Goal: Task Accomplishment & Management: Complete application form

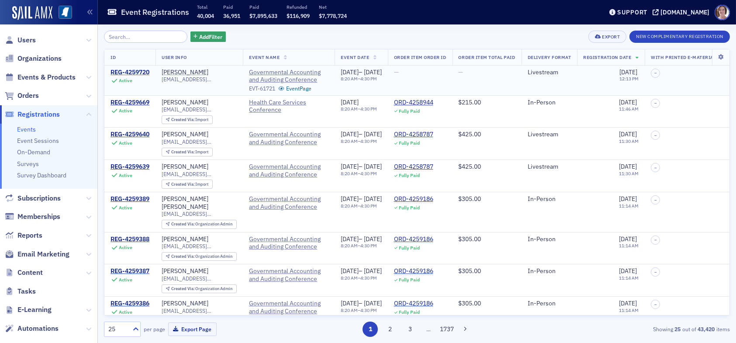
click at [143, 71] on div "REG-4259720" at bounding box center [129, 73] width 39 height 8
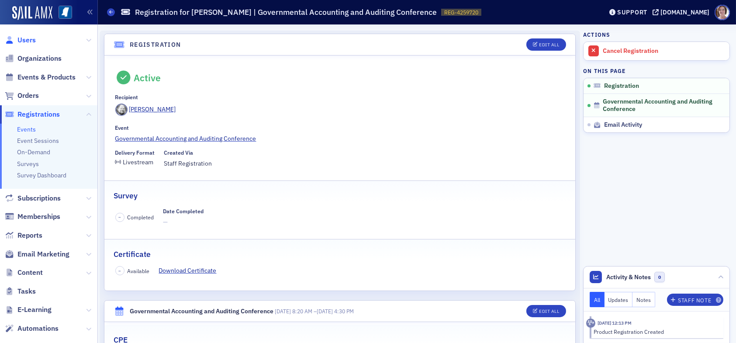
click at [25, 41] on span "Users" at bounding box center [26, 40] width 18 height 10
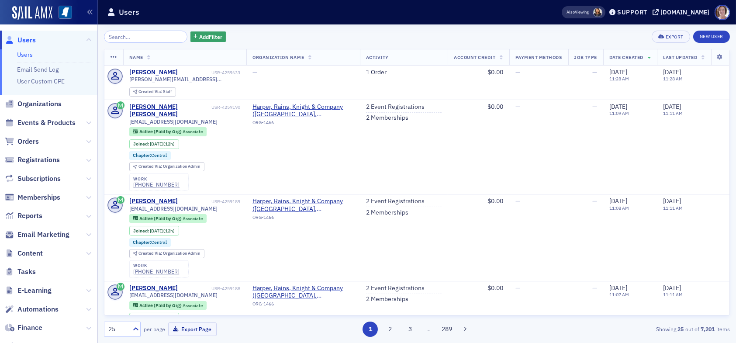
click at [276, 37] on div "Add Filter Export New User" at bounding box center [417, 37] width 626 height 12
click at [40, 215] on span "Reports" at bounding box center [29, 216] width 25 height 10
click at [24, 41] on span "Users" at bounding box center [26, 40] width 18 height 10
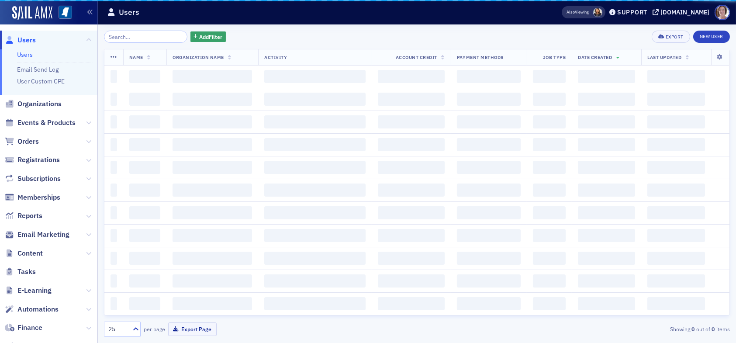
click at [131, 35] on input "search" at bounding box center [145, 37] width 83 height 12
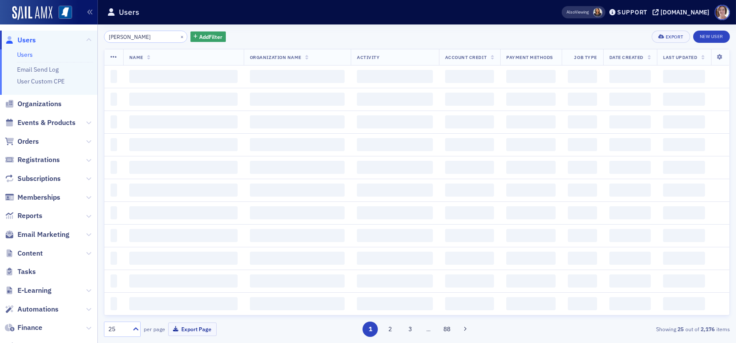
type input "jimmy cox"
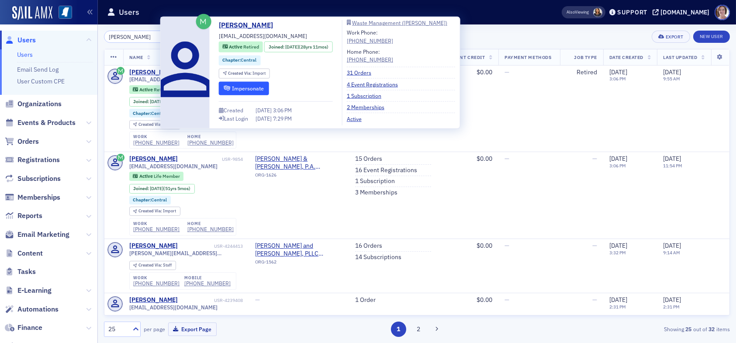
click at [254, 88] on button "Impersonate" at bounding box center [244, 88] width 50 height 14
click at [371, 70] on link "31 Orders" at bounding box center [362, 73] width 31 height 8
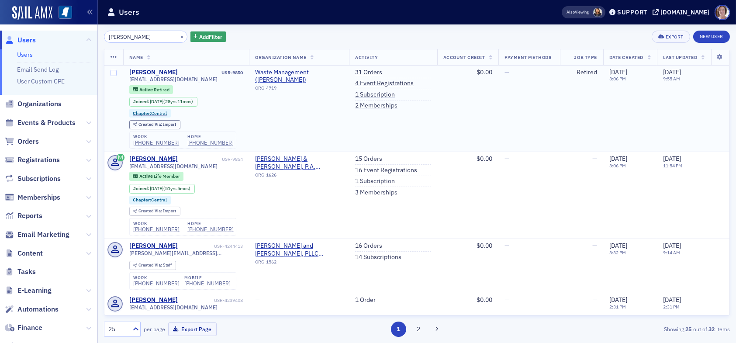
click at [139, 72] on div "Jimmy Cox" at bounding box center [153, 73] width 48 height 8
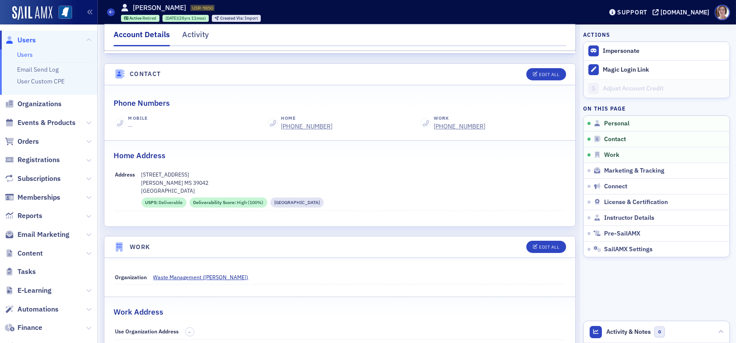
scroll to position [349, 0]
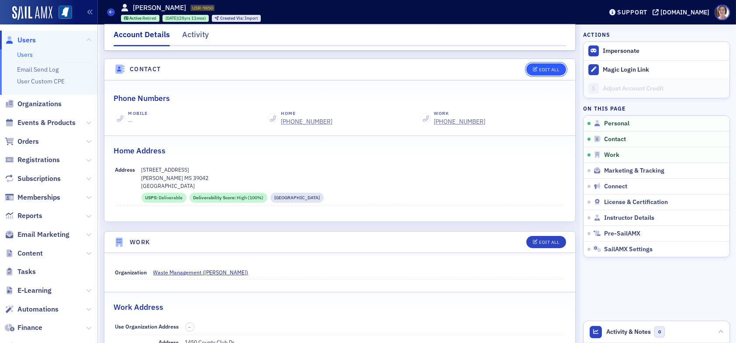
click at [539, 67] on div "Edit All" at bounding box center [549, 69] width 20 height 5
select select "US"
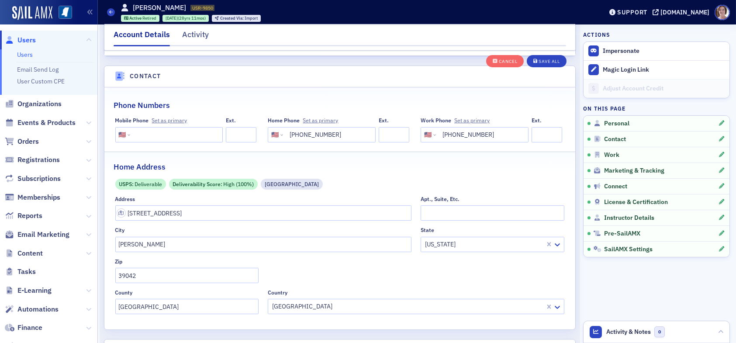
scroll to position [434, 0]
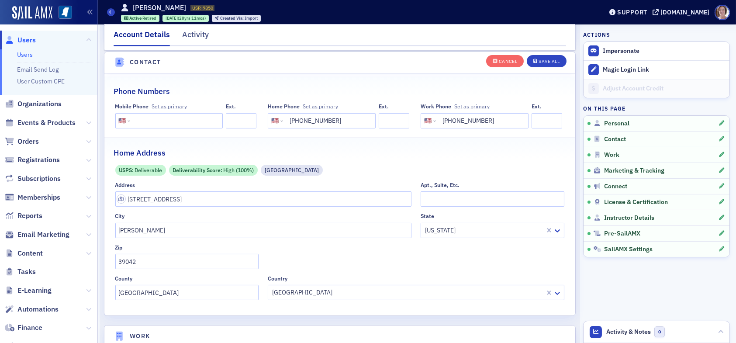
click at [176, 121] on input "tel" at bounding box center [175, 120] width 87 height 15
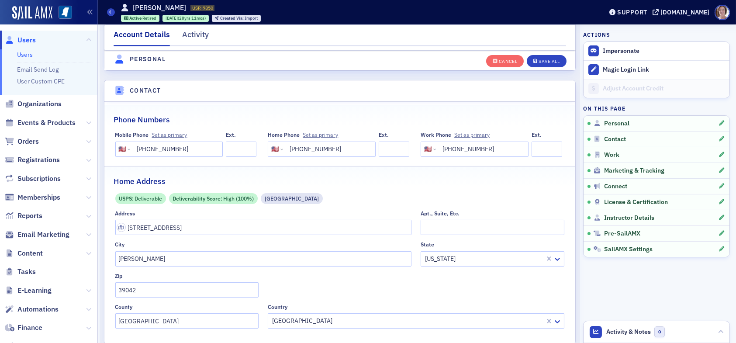
scroll to position [391, 0]
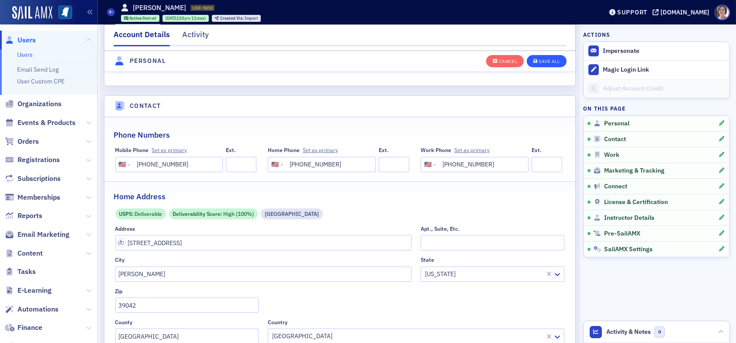
type input "(601) 573-2571"
click at [549, 60] on div "Save All" at bounding box center [548, 61] width 21 height 5
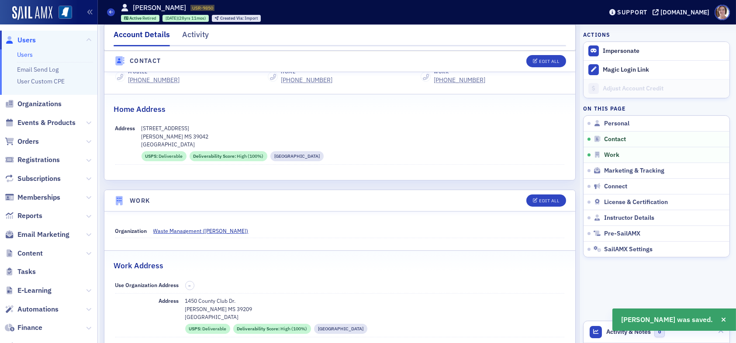
click at [31, 38] on span "Users" at bounding box center [26, 40] width 18 height 10
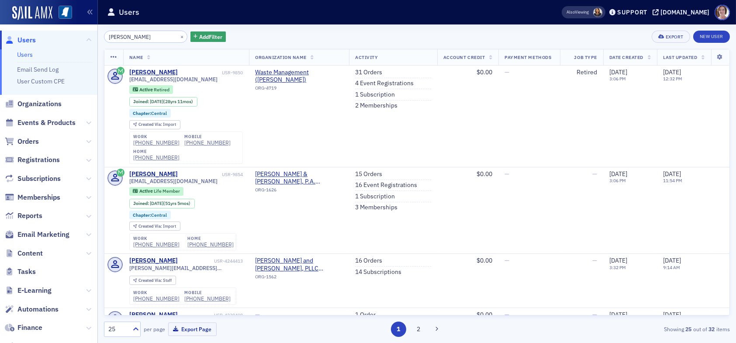
drag, startPoint x: 148, startPoint y: 38, endPoint x: 63, endPoint y: 44, distance: 84.9
click at [65, 43] on div "Users Users Email Send Log User Custom CPE Organizations Events & Products Orde…" at bounding box center [368, 171] width 736 height 343
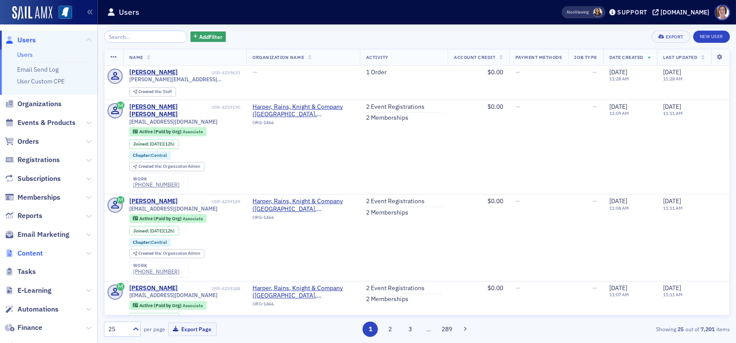
click at [36, 249] on span "Content" at bounding box center [29, 253] width 25 height 10
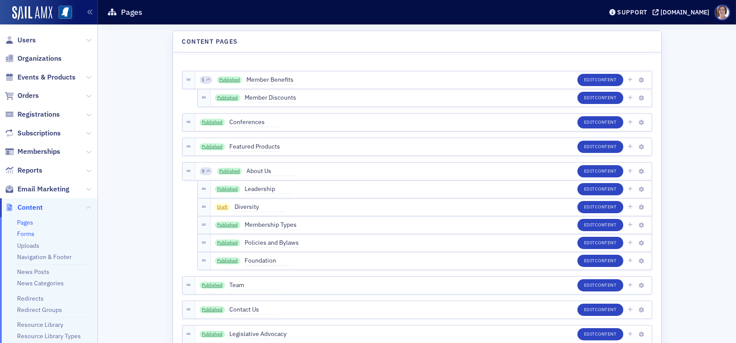
click at [28, 232] on link "Forms" at bounding box center [25, 234] width 17 height 8
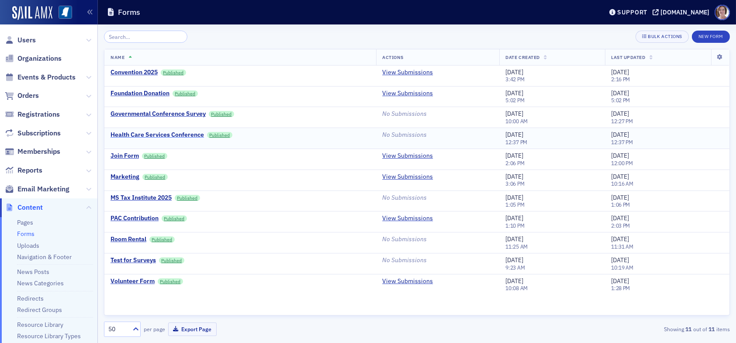
click at [163, 134] on div "Health Care Services Conference" at bounding box center [156, 135] width 93 height 8
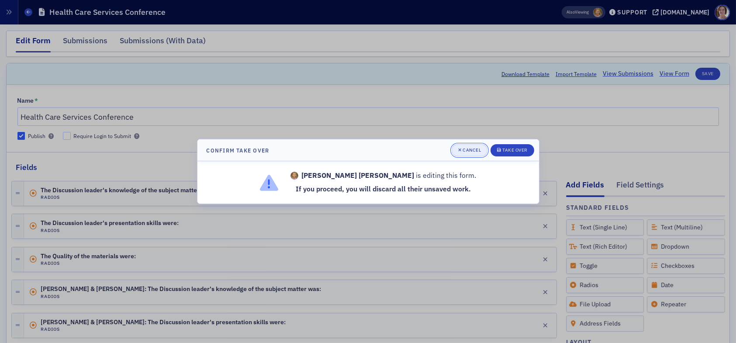
click at [461, 149] on div "button" at bounding box center [460, 150] width 5 height 7
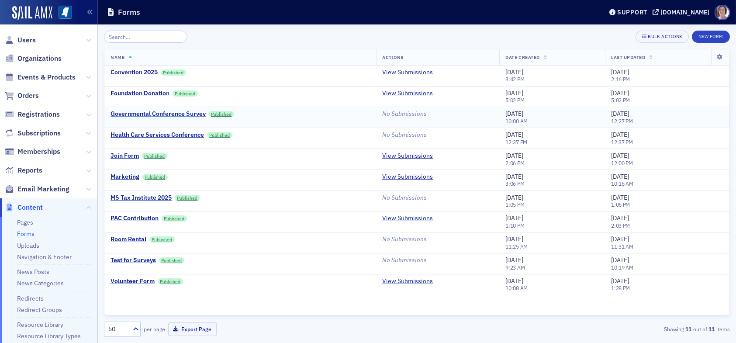
click at [156, 113] on div "Governmental Conference Survey" at bounding box center [157, 114] width 95 height 8
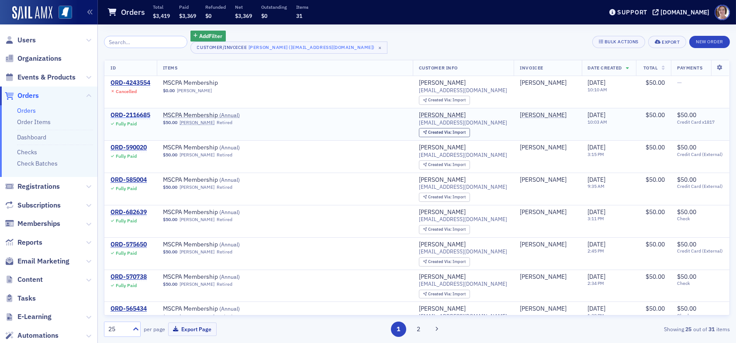
click at [139, 113] on div "ORD-2116685" at bounding box center [130, 115] width 40 height 8
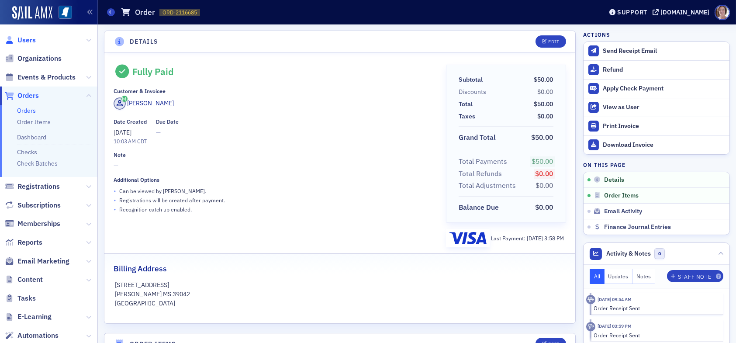
click at [31, 38] on span "Users" at bounding box center [26, 40] width 18 height 10
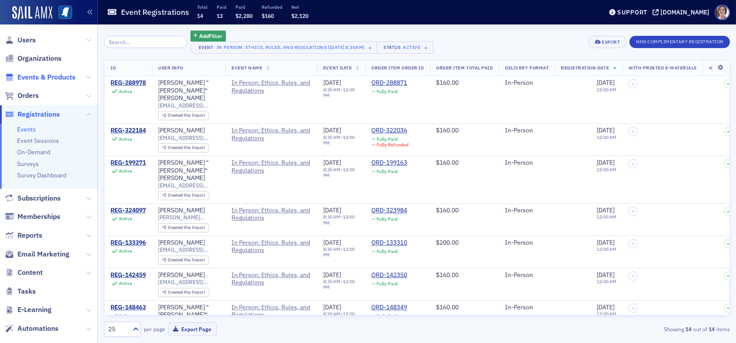
click at [38, 78] on span "Events & Products" at bounding box center [46, 77] width 58 height 10
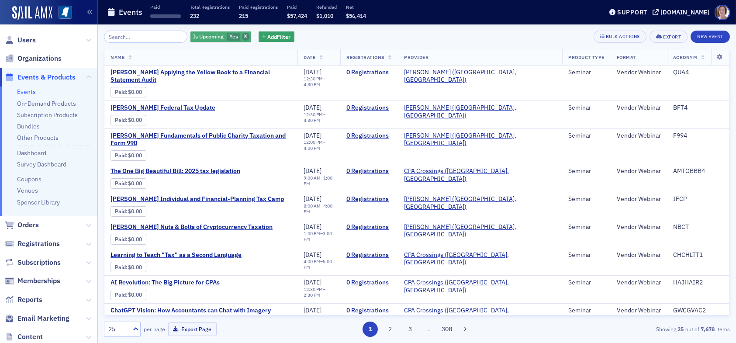
click at [244, 36] on icon "button" at bounding box center [245, 36] width 3 height 5
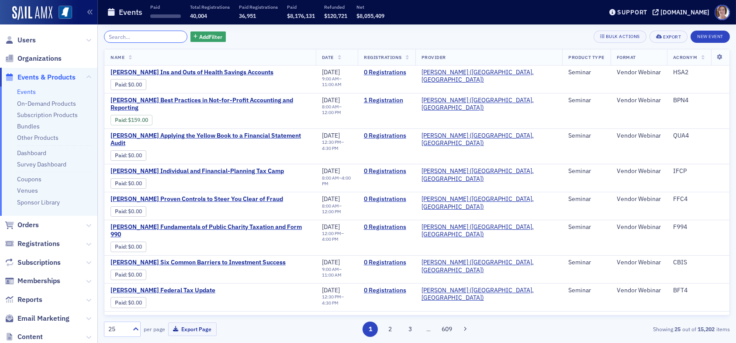
click at [150, 37] on input "search" at bounding box center [145, 37] width 83 height 12
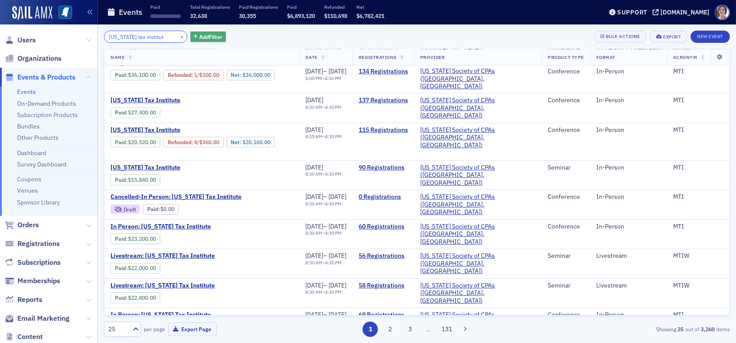
scroll to position [609, 0]
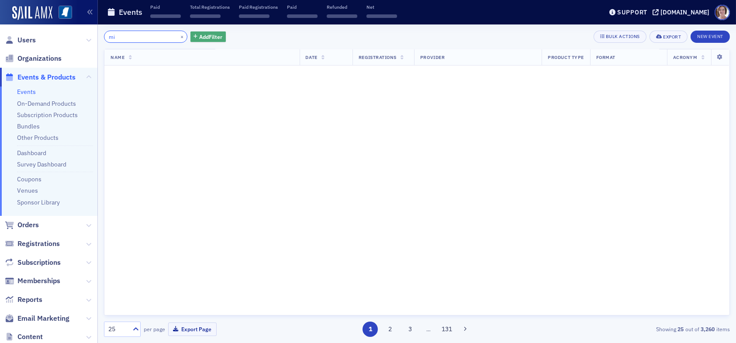
type input "m"
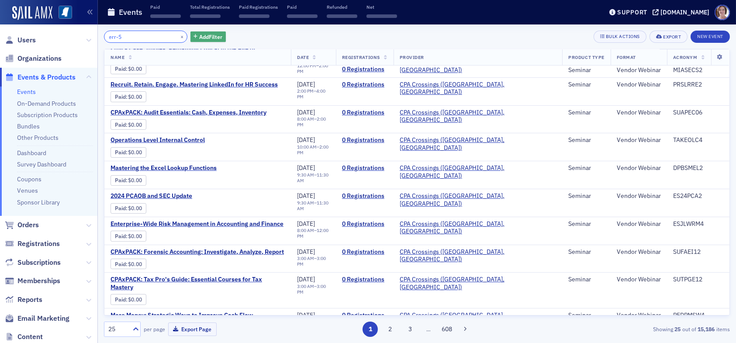
type input "err-5"
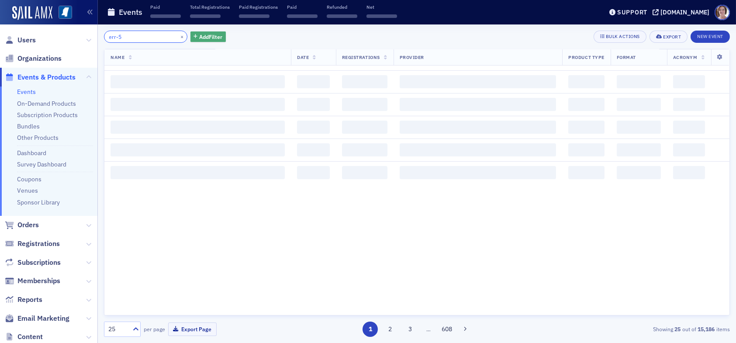
scroll to position [609, 0]
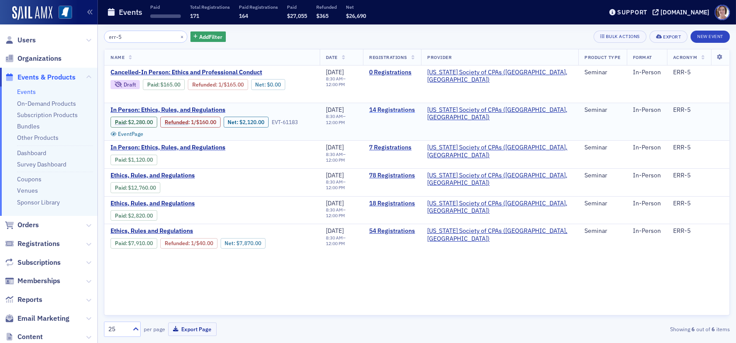
click at [415, 110] on link "14 Registrations" at bounding box center [392, 110] width 46 height 8
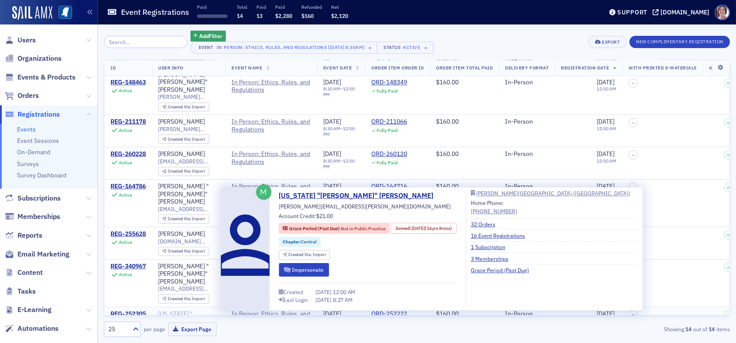
scroll to position [239, 0]
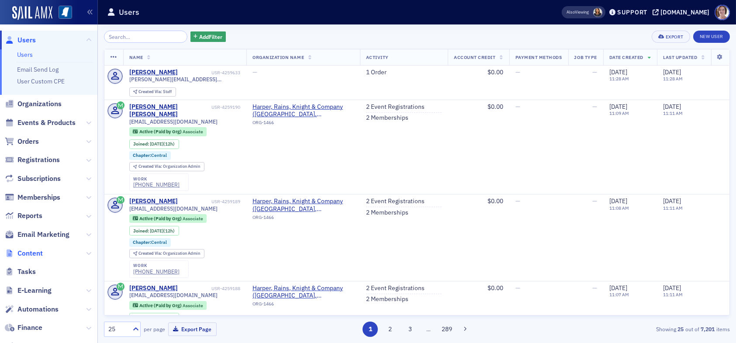
click at [40, 253] on span "Content" at bounding box center [29, 253] width 25 height 10
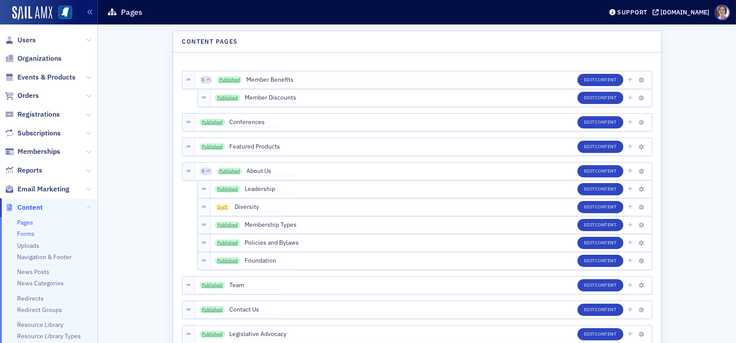
click at [25, 232] on link "Forms" at bounding box center [25, 234] width 17 height 8
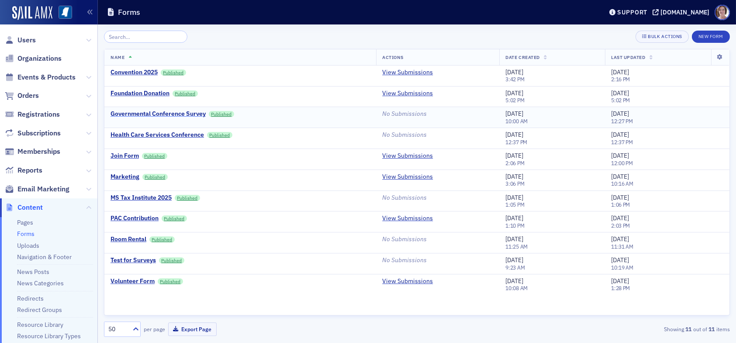
click at [163, 113] on div "Governmental Conference Survey" at bounding box center [157, 114] width 95 height 8
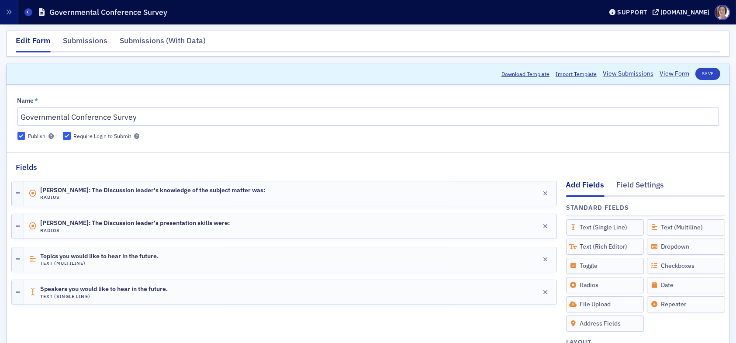
click at [665, 75] on link "View Form" at bounding box center [674, 73] width 30 height 9
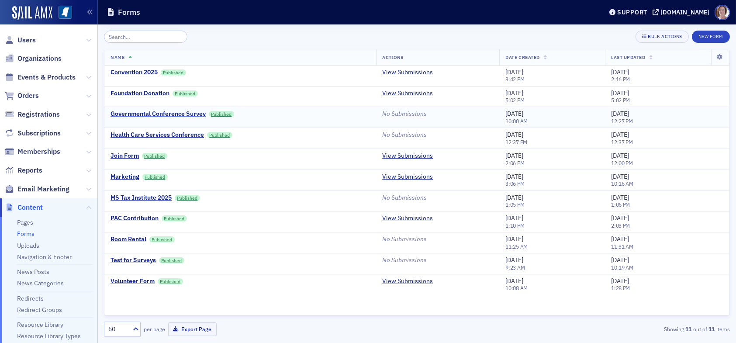
click at [179, 113] on div "Governmental Conference Survey" at bounding box center [157, 114] width 95 height 8
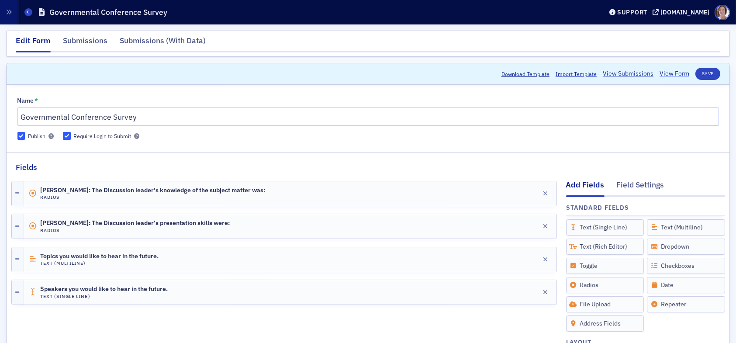
click at [669, 73] on link "View Form" at bounding box center [674, 73] width 30 height 9
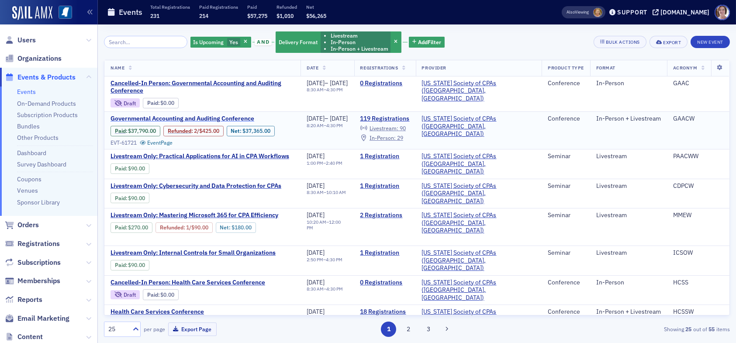
click at [196, 118] on span "Governmental Accounting and Auditing Conference" at bounding box center [183, 119] width 147 height 8
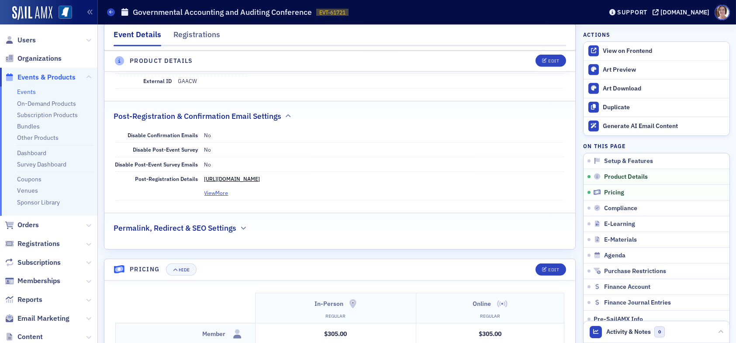
scroll to position [1179, 0]
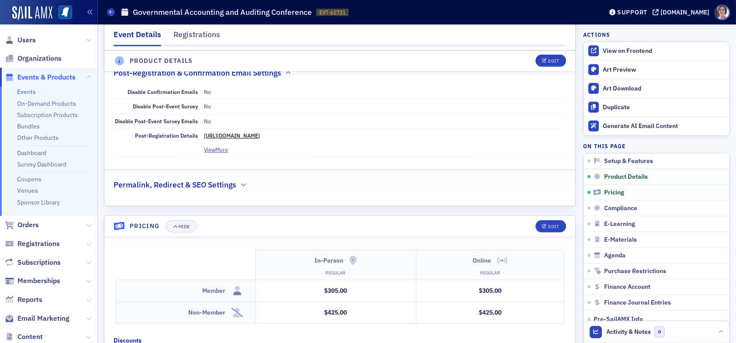
click at [232, 132] on link "[URL][DOMAIN_NAME]" at bounding box center [232, 135] width 56 height 7
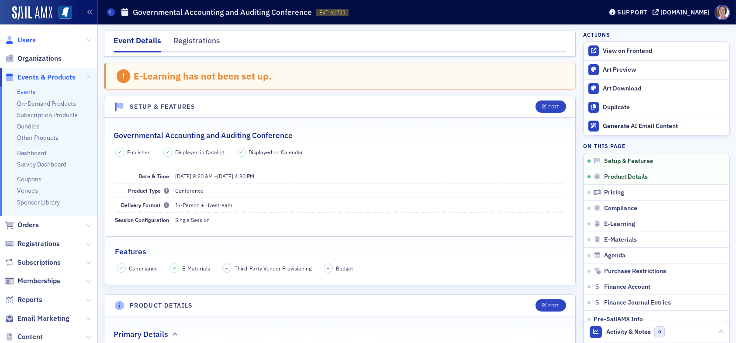
click at [31, 38] on span "Users" at bounding box center [26, 40] width 18 height 10
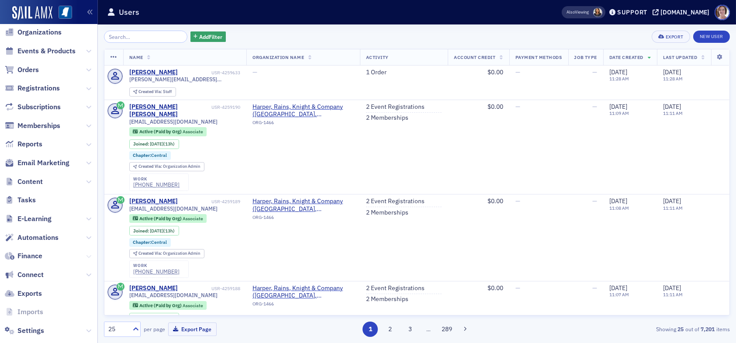
scroll to position [86, 0]
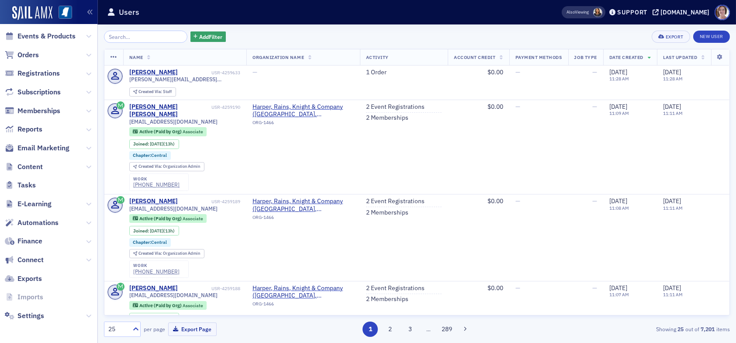
click at [49, 259] on span "Connect" at bounding box center [48, 259] width 97 height 19
click at [34, 259] on span "Connect" at bounding box center [30, 260] width 26 height 10
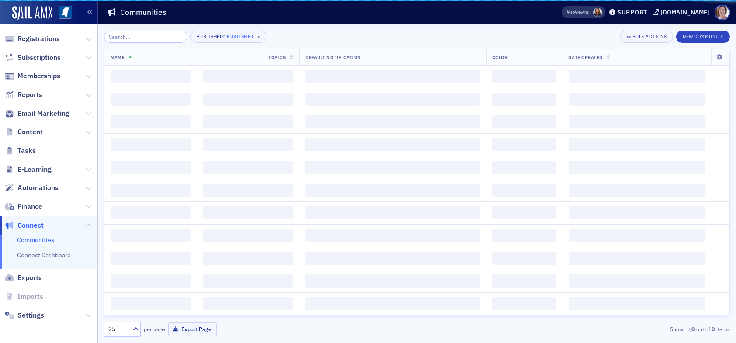
scroll to position [41, 0]
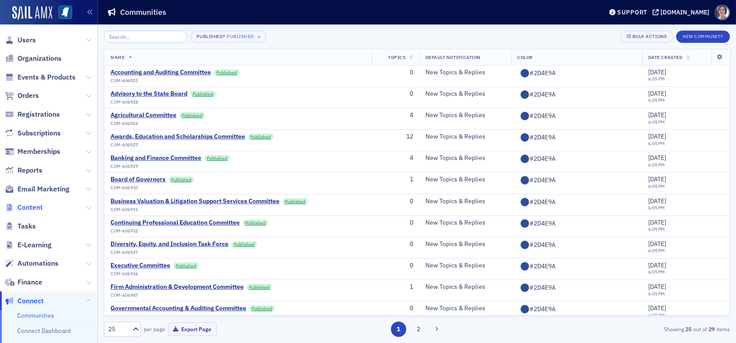
click at [38, 208] on span "Content" at bounding box center [29, 208] width 25 height 10
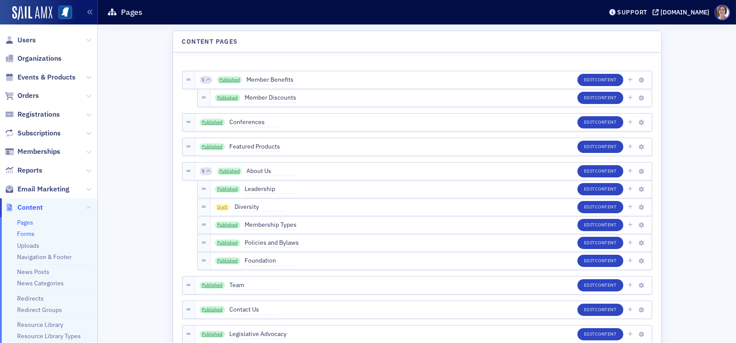
click at [30, 234] on link "Forms" at bounding box center [25, 234] width 17 height 8
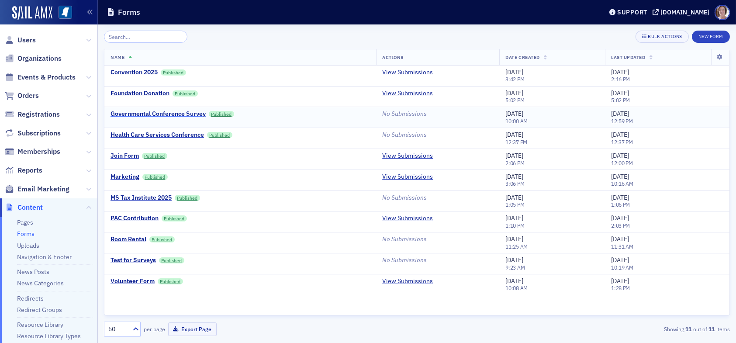
click at [190, 114] on div "Governmental Conference Survey" at bounding box center [157, 114] width 95 height 8
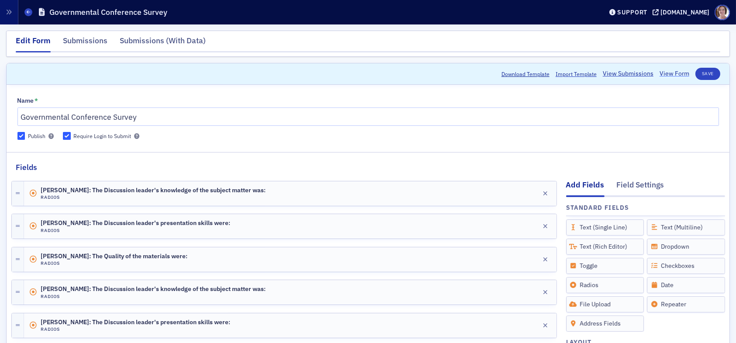
click at [672, 75] on link "View Form" at bounding box center [674, 73] width 30 height 9
click at [29, 11] on icon at bounding box center [28, 12] width 3 height 4
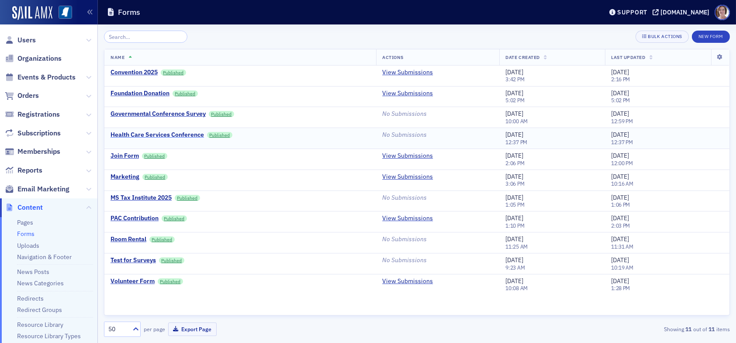
click at [155, 131] on div "Health Care Services Conference" at bounding box center [156, 135] width 93 height 8
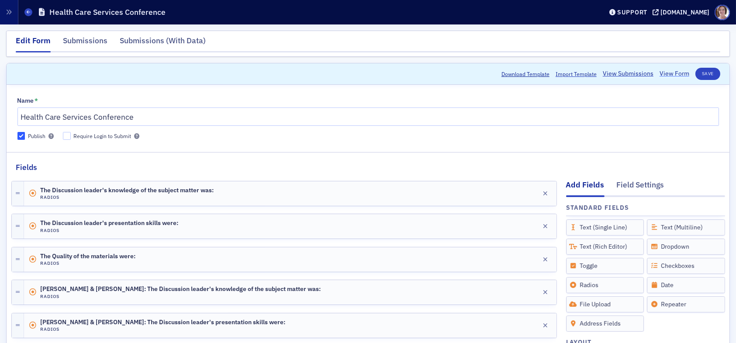
click at [677, 72] on link "View Form" at bounding box center [674, 73] width 30 height 9
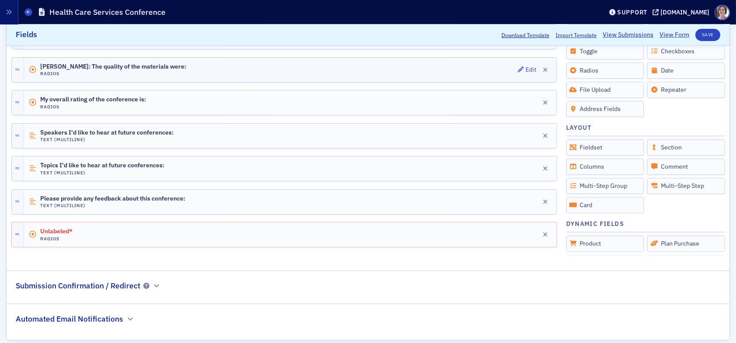
scroll to position [595, 0]
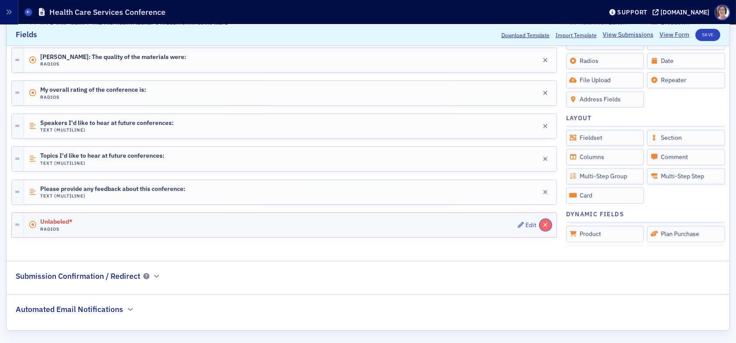
click at [543, 222] on icon "button" at bounding box center [545, 225] width 5 height 6
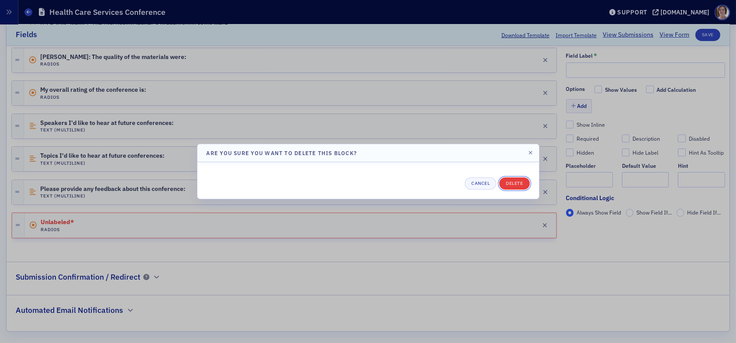
click at [520, 185] on button "Delete" at bounding box center [514, 183] width 30 height 12
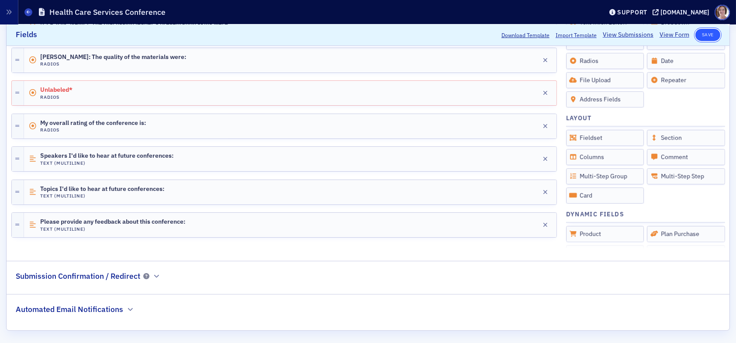
click at [705, 34] on button "Save" at bounding box center [707, 35] width 25 height 12
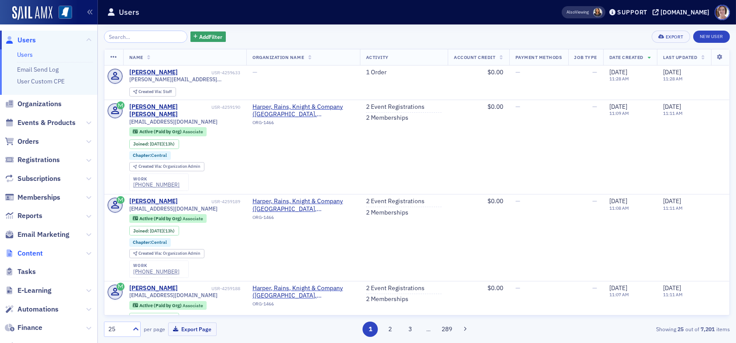
click at [35, 254] on span "Content" at bounding box center [29, 253] width 25 height 10
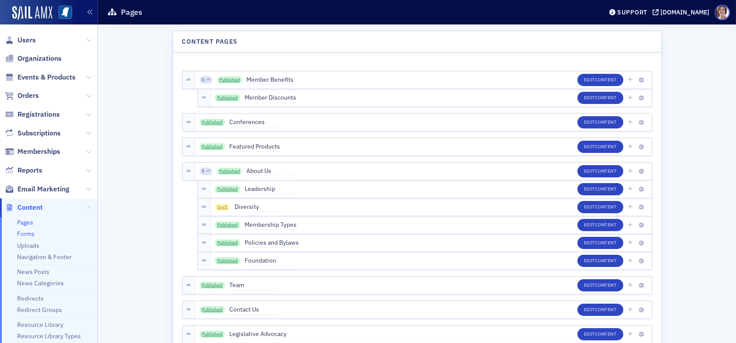
click at [25, 234] on link "Forms" at bounding box center [25, 234] width 17 height 8
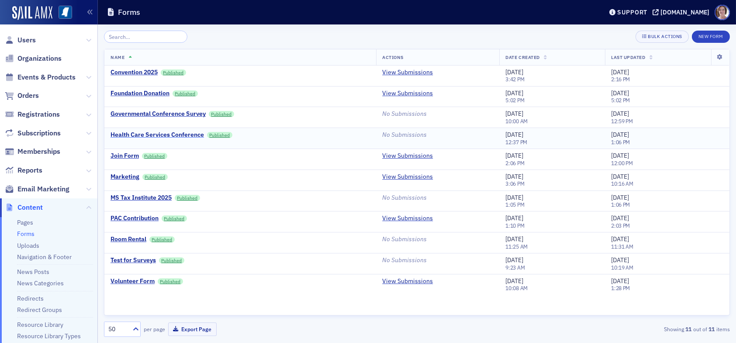
click at [147, 135] on div "Health Care Services Conference" at bounding box center [156, 135] width 93 height 8
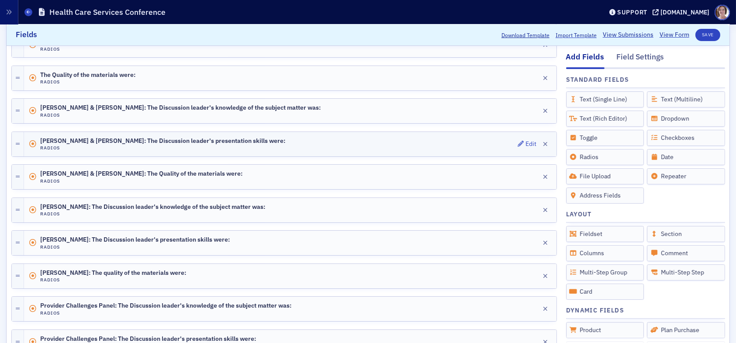
scroll to position [158, 0]
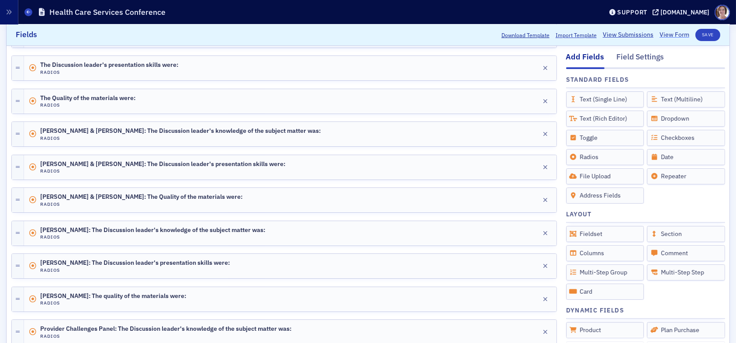
click at [664, 34] on link "View Form" at bounding box center [674, 35] width 30 height 9
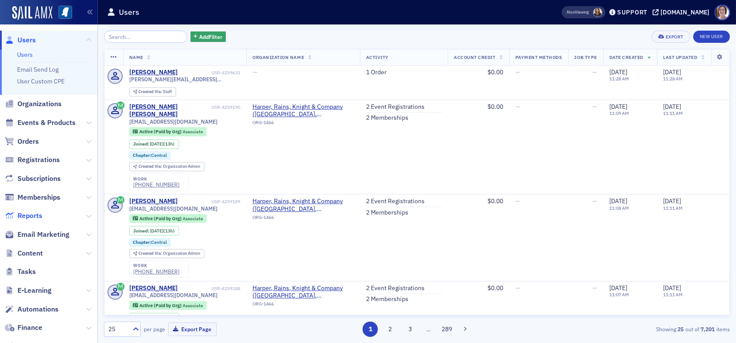
click at [38, 215] on span "Reports" at bounding box center [29, 216] width 25 height 10
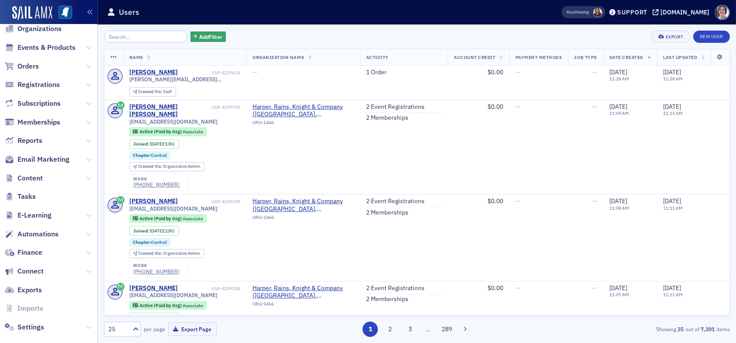
scroll to position [86, 0]
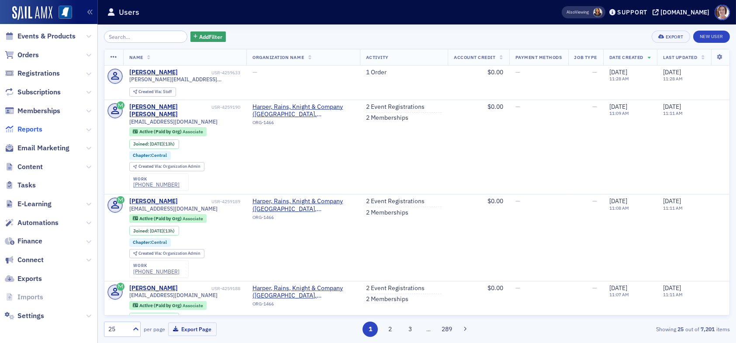
click at [32, 131] on span "Reports" at bounding box center [29, 129] width 25 height 10
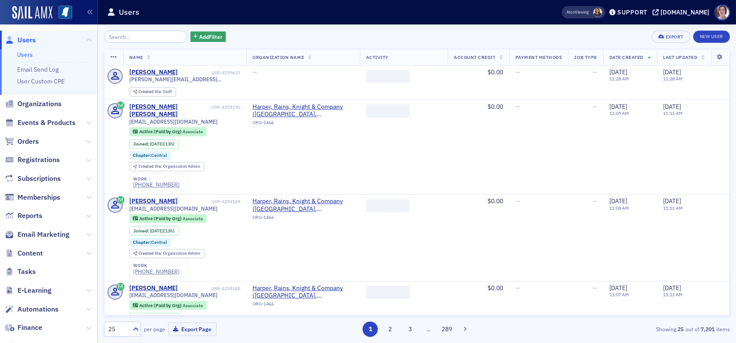
click at [21, 40] on span "Users" at bounding box center [26, 40] width 18 height 10
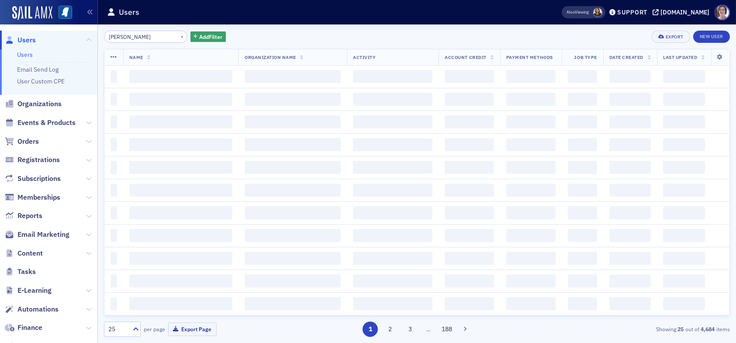
type input "herbert stanley"
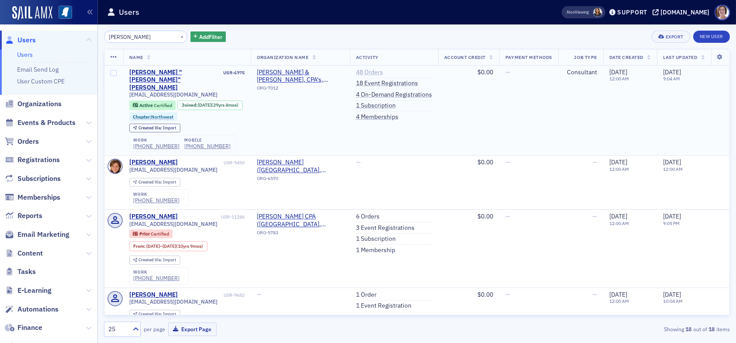
click at [360, 72] on link "48 Orders" at bounding box center [369, 73] width 27 height 8
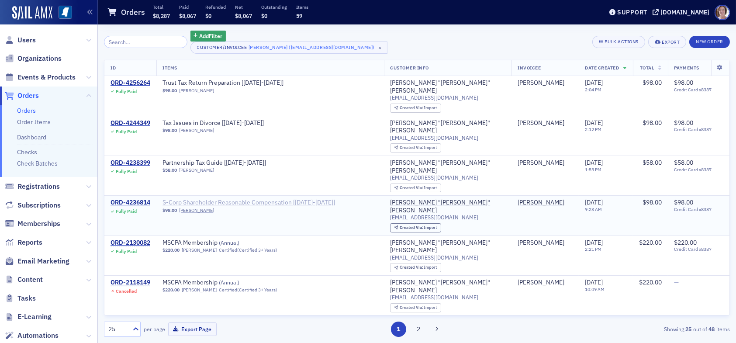
click at [223, 201] on span "S-Corp Shareholder Reasonable Compensation [2025-2026]" at bounding box center [248, 203] width 172 height 8
click at [130, 201] on div "ORD-4236814" at bounding box center [130, 203] width 40 height 8
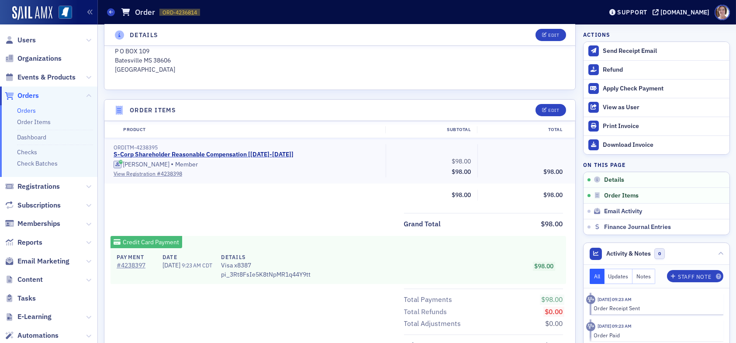
scroll to position [218, 0]
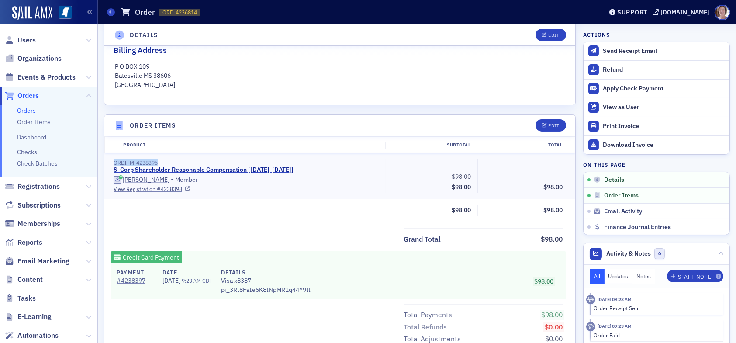
drag, startPoint x: 162, startPoint y: 159, endPoint x: 110, endPoint y: 161, distance: 51.6
click at [110, 161] on div "ORDITM-4238395 S-Corp Shareholder Reasonable Compensation [2025-2026] Herbert S…" at bounding box center [246, 175] width 278 height 33
copy div "ORDITM-4238395"
click at [33, 124] on link "Order Items" at bounding box center [34, 122] width 34 height 8
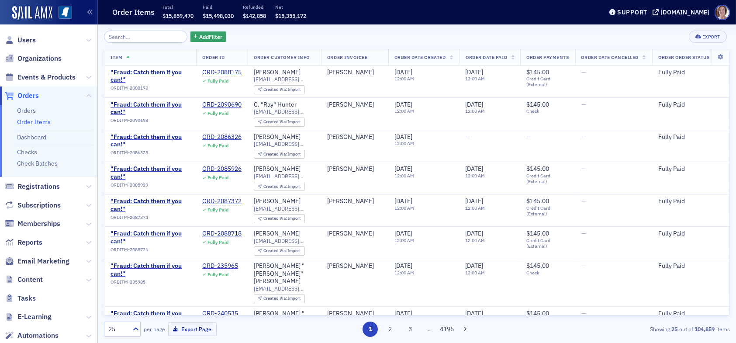
click at [141, 35] on input "search" at bounding box center [145, 37] width 83 height 12
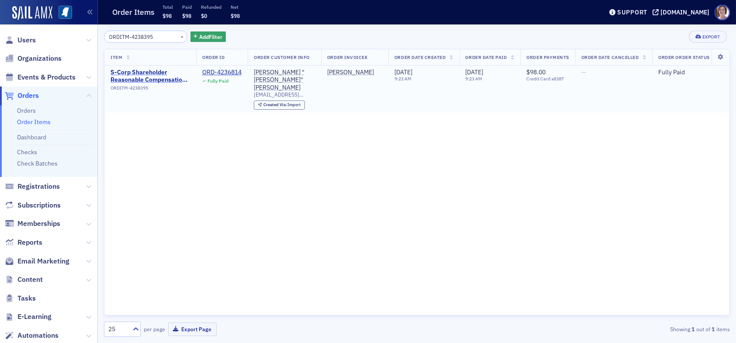
type input "ORDITM-4238395"
click at [151, 80] on span "S-Corp Shareholder Reasonable Compensation [2025-2026]" at bounding box center [149, 76] width 79 height 15
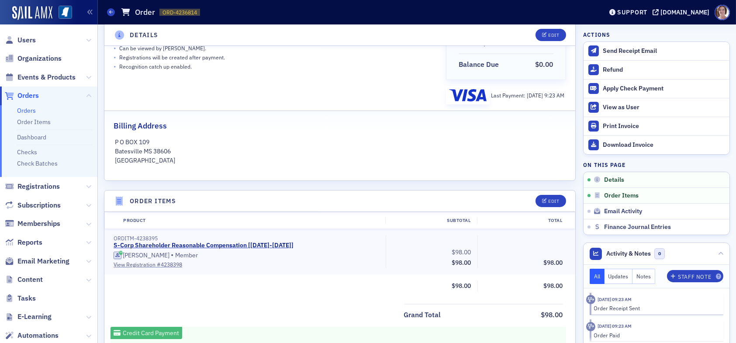
scroll to position [175, 0]
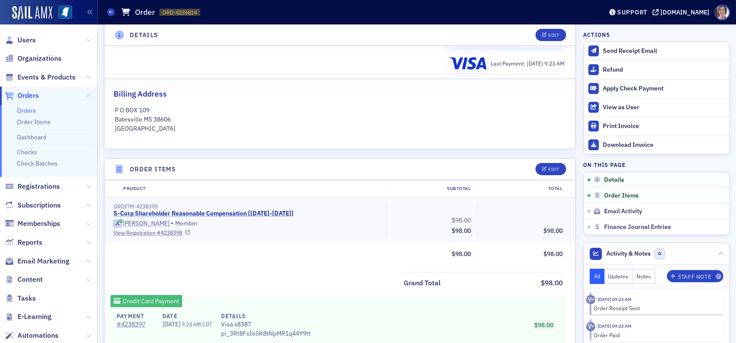
click at [216, 211] on link "S-Corp Shareholder Reasonable Compensation [2025-2026]" at bounding box center [203, 214] width 180 height 8
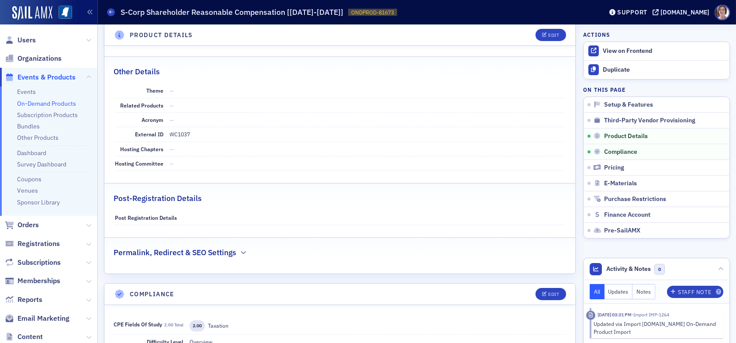
scroll to position [436, 0]
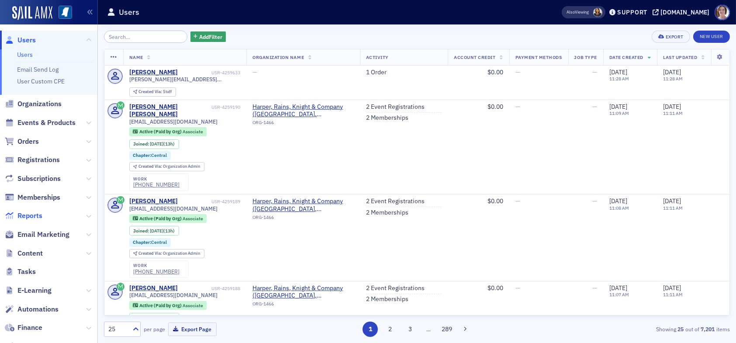
click at [29, 215] on span "Reports" at bounding box center [29, 216] width 25 height 10
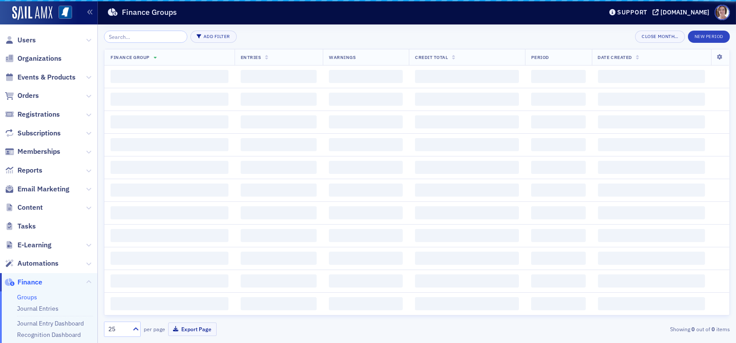
scroll to position [121, 0]
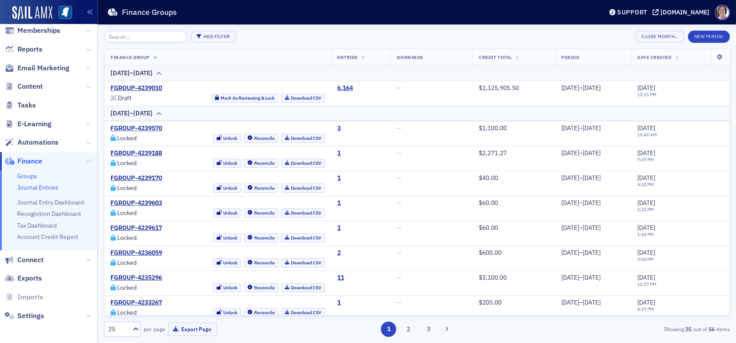
click at [53, 186] on link "Journal Entries" at bounding box center [37, 187] width 41 height 8
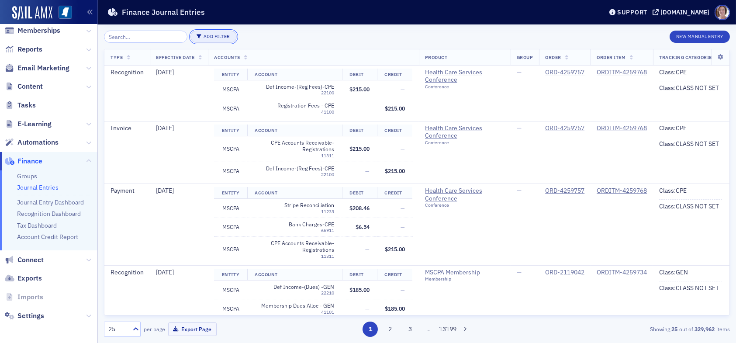
click at [213, 41] on button "Add Filter" at bounding box center [213, 37] width 46 height 12
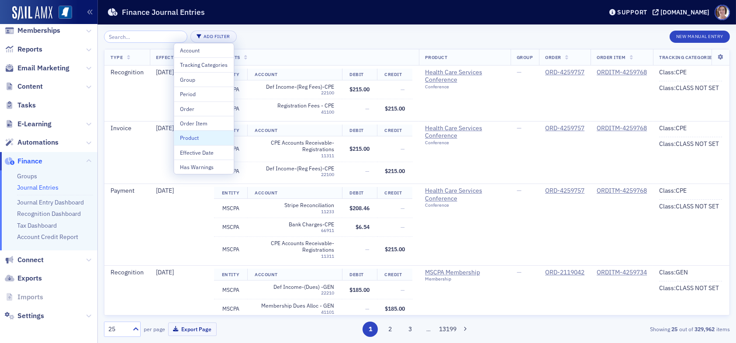
click at [190, 137] on div "Product" at bounding box center [204, 138] width 48 height 8
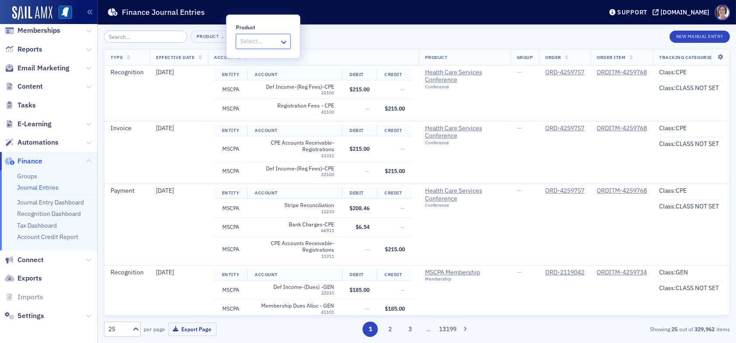
click at [281, 38] on icon at bounding box center [283, 42] width 9 height 9
click at [266, 43] on div at bounding box center [258, 41] width 39 height 11
type input "self study"
click at [326, 40] on div "Product … × New Manual Entry" at bounding box center [417, 37] width 626 height 12
click at [226, 38] on span "×" at bounding box center [230, 37] width 8 height 8
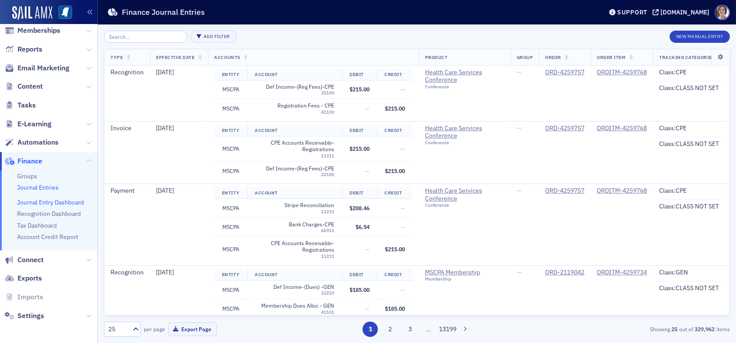
click at [55, 199] on link "Journal Entry Dashboard" at bounding box center [50, 202] width 67 height 8
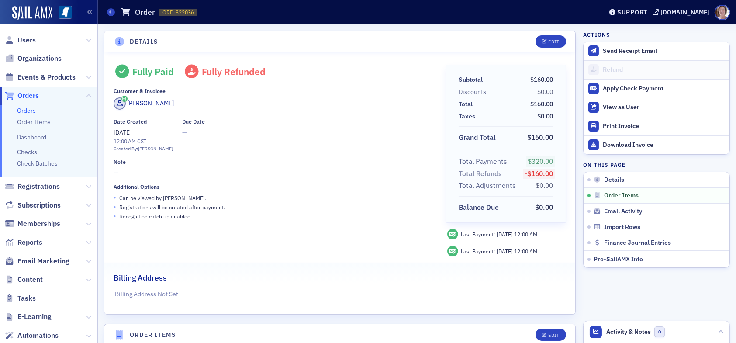
scroll to position [306, 0]
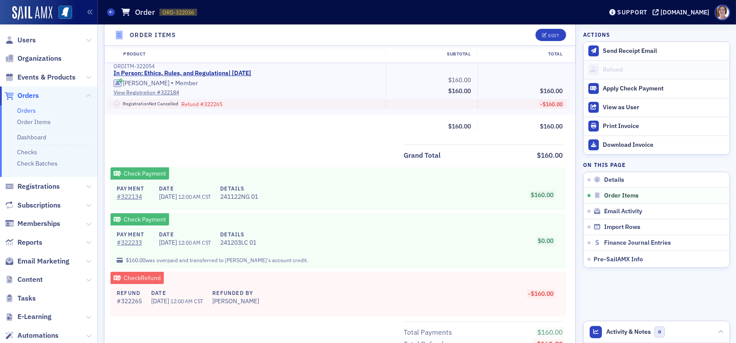
click at [36, 95] on span "Orders" at bounding box center [27, 96] width 21 height 10
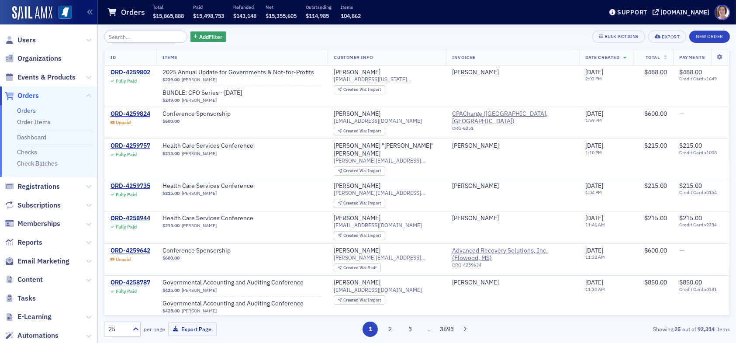
click at [147, 38] on input "search" at bounding box center [145, 37] width 83 height 12
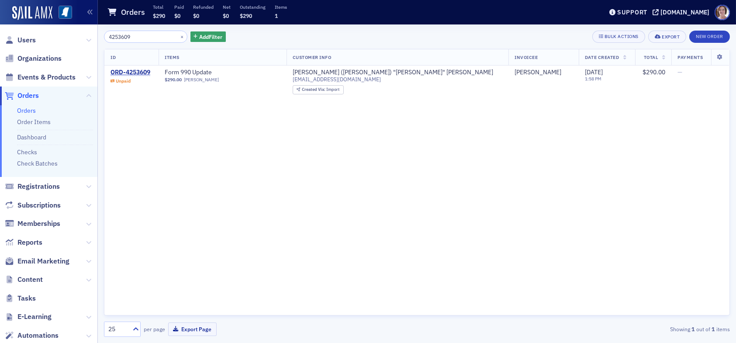
type input "4253609"
click at [31, 97] on span "Orders" at bounding box center [27, 96] width 21 height 10
drag, startPoint x: 143, startPoint y: 37, endPoint x: 97, endPoint y: 51, distance: 47.8
click at [102, 48] on div "4253609 × Add Filter Bulk Actions Export New Order ID Items Customer Info Invoi…" at bounding box center [417, 183] width 638 height 318
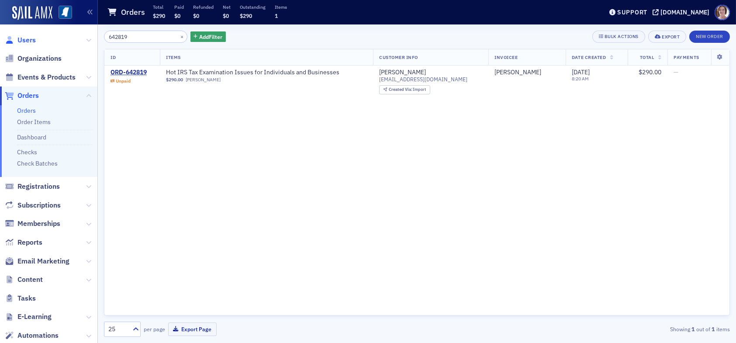
drag, startPoint x: 136, startPoint y: 34, endPoint x: 18, endPoint y: 41, distance: 118.1
click at [18, 41] on div "Users Organizations Events & Products Orders Orders Order Items Dashboard Check…" at bounding box center [368, 171] width 736 height 343
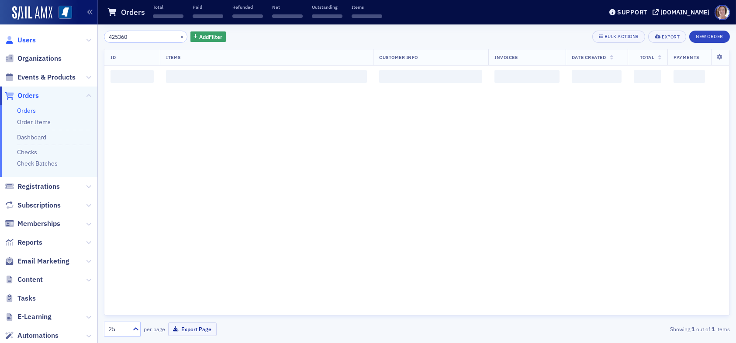
type input "4253609"
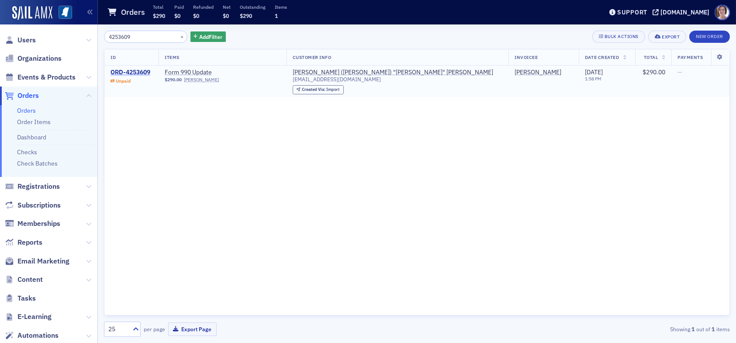
click at [137, 73] on div "ORD-4253609" at bounding box center [130, 73] width 40 height 8
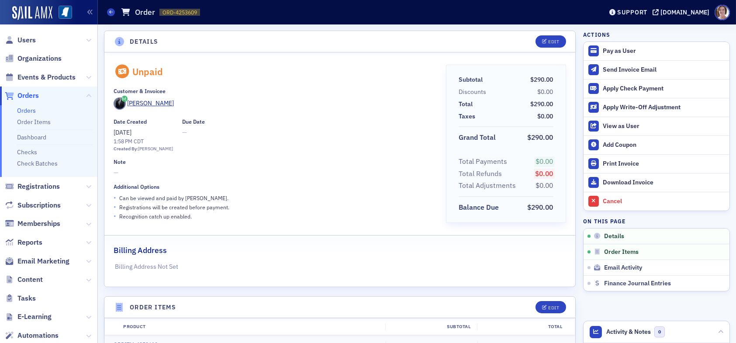
click at [23, 34] on span "Users" at bounding box center [48, 40] width 97 height 19
click at [36, 163] on link "Check Batches" at bounding box center [37, 163] width 41 height 8
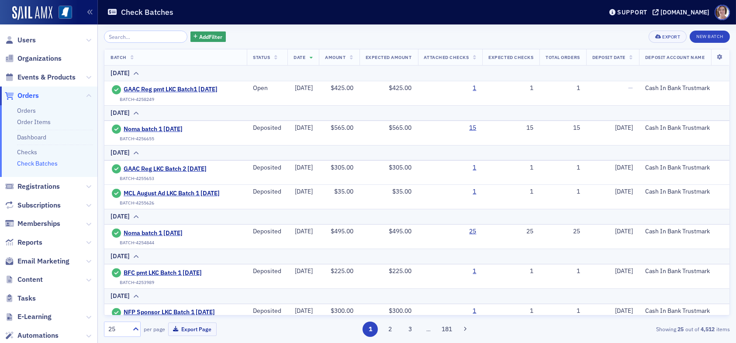
click at [51, 160] on link "Check Batches" at bounding box center [37, 163] width 41 height 8
click at [711, 36] on button "New Batch" at bounding box center [709, 37] width 40 height 12
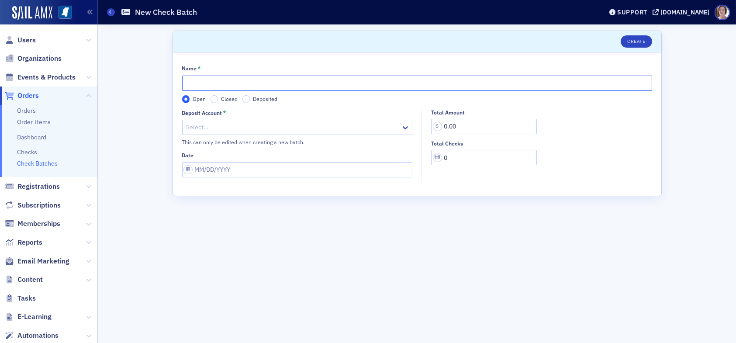
click at [447, 87] on input "Name *" at bounding box center [417, 83] width 470 height 15
type input "Newsletter Ad Waverly Batch1 LKC 09.03.25"
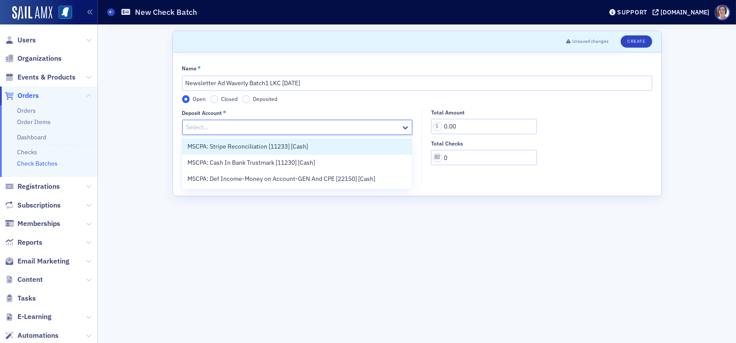
click at [206, 125] on div at bounding box center [293, 127] width 215 height 11
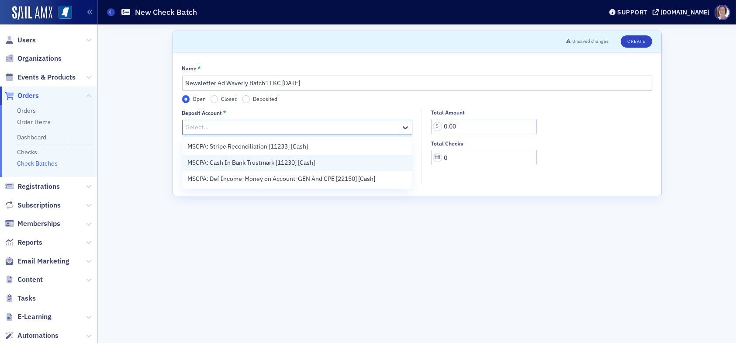
click at [230, 165] on span "MSCPA: Cash In Bank Trustmark [11230] [Cash]" at bounding box center [250, 162] width 127 height 9
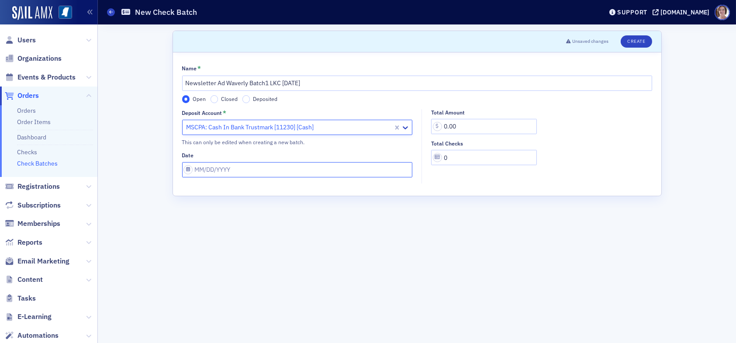
select select "8"
select select "2025"
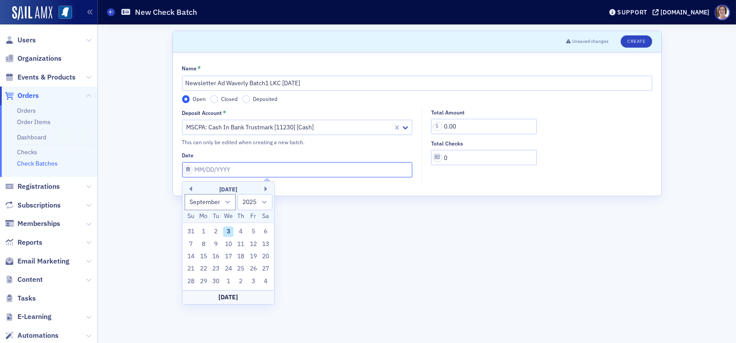
click at [240, 168] on input "Date" at bounding box center [297, 169] width 230 height 15
click at [225, 230] on div "3" at bounding box center [228, 231] width 10 height 10
type input "09/03/2025"
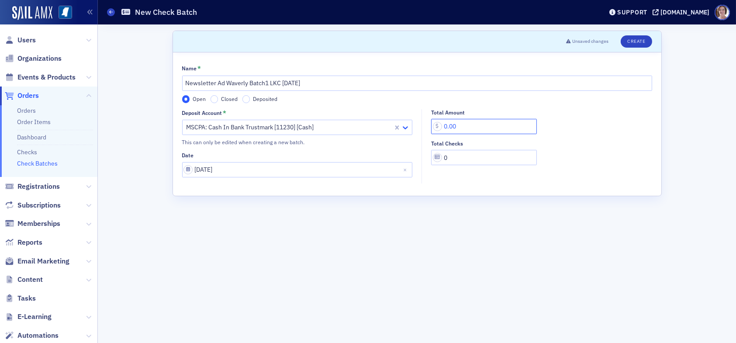
drag, startPoint x: 467, startPoint y: 125, endPoint x: 411, endPoint y: 129, distance: 55.6
click at [411, 129] on div "Deposit Account * MSCPA: Cash In Bank Trustmark [11230] [Cash] This can only be…" at bounding box center [417, 146] width 470 height 74
type input "1,300.00"
drag, startPoint x: 449, startPoint y: 157, endPoint x: 442, endPoint y: 159, distance: 7.3
click at [442, 159] on input "0" at bounding box center [484, 157] width 106 height 15
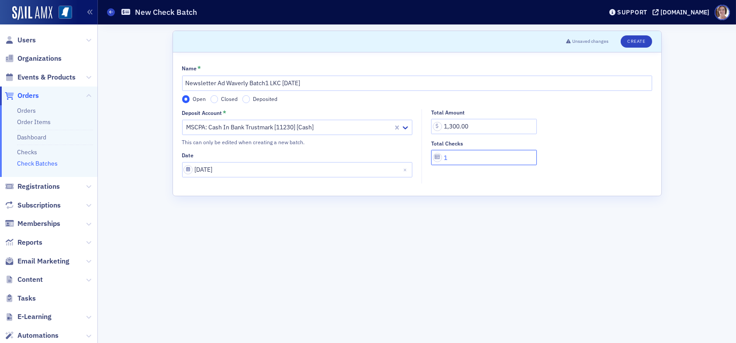
type input "1"
drag, startPoint x: 247, startPoint y: 83, endPoint x: 162, endPoint y: 85, distance: 84.7
click at [162, 85] on div "Scroll to Unsaved changes Create Name * Newsletter Ad Waverly Batch1 LKC 09.03.…" at bounding box center [417, 183] width 626 height 318
type input "Waverly Newsletter Ads Batch1 LKC [DATE]"
click at [633, 40] on button "Create" at bounding box center [635, 41] width 31 height 12
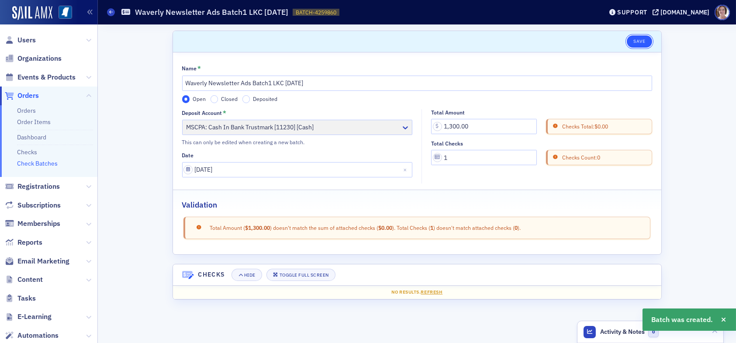
click at [639, 40] on button "Save" at bounding box center [638, 41] width 25 height 12
click at [31, 153] on link "Checks" at bounding box center [27, 152] width 20 height 8
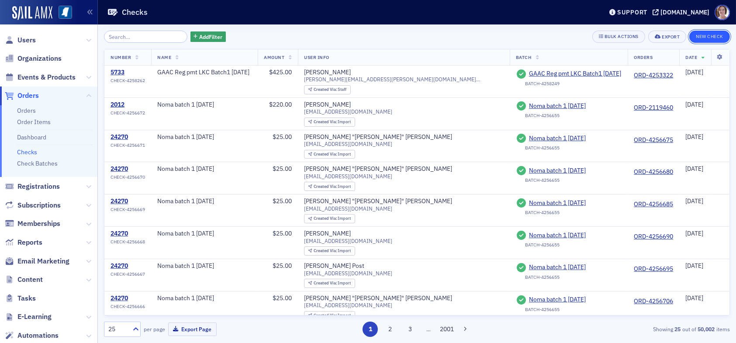
click at [714, 34] on button "New Check" at bounding box center [709, 37] width 41 height 12
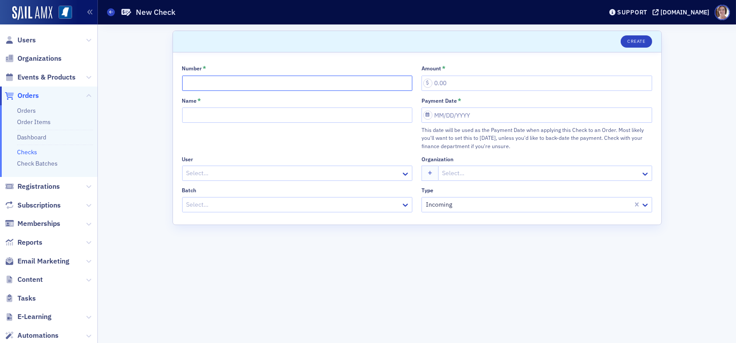
click at [290, 82] on input "Number *" at bounding box center [297, 83] width 230 height 15
type input "9914494602"
type input "1,300.00"
click at [210, 204] on div at bounding box center [293, 204] width 215 height 11
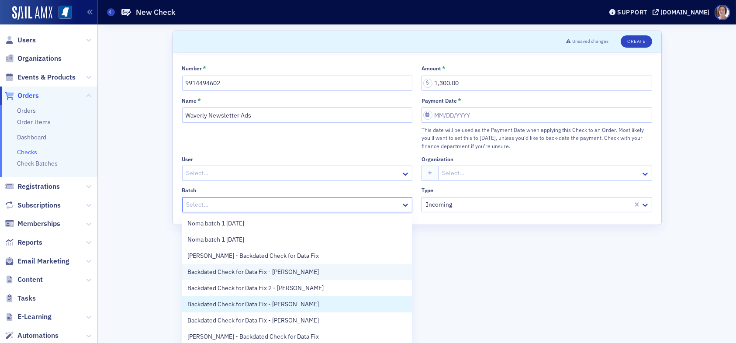
scroll to position [34, 0]
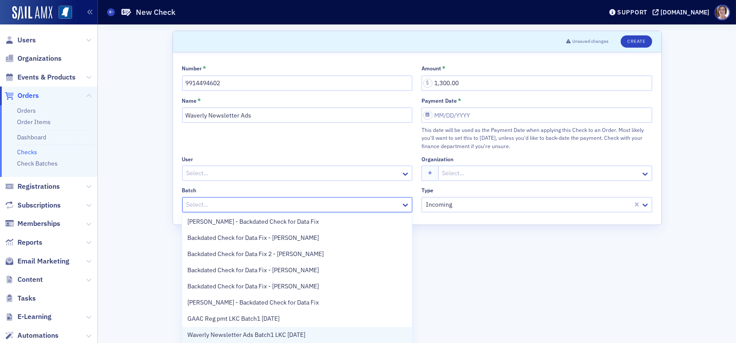
click at [259, 334] on span "Waverly Newsletter Ads Batch1 LKC [DATE]" at bounding box center [246, 334] width 118 height 9
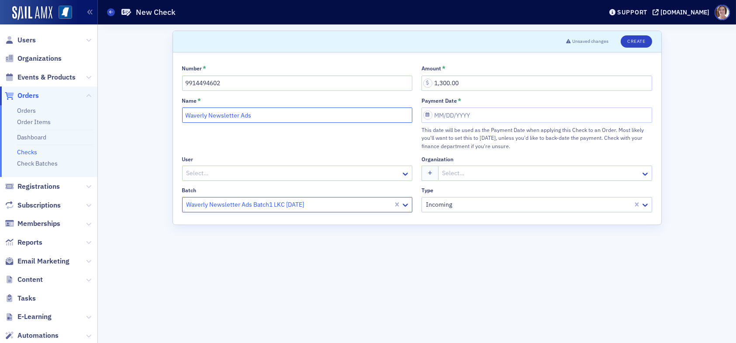
click at [274, 114] on input "Waverly Newsletter Ads" at bounding box center [297, 114] width 230 height 15
type input "Waverly Newsletter Ads Batch1 LKC [DATE]"
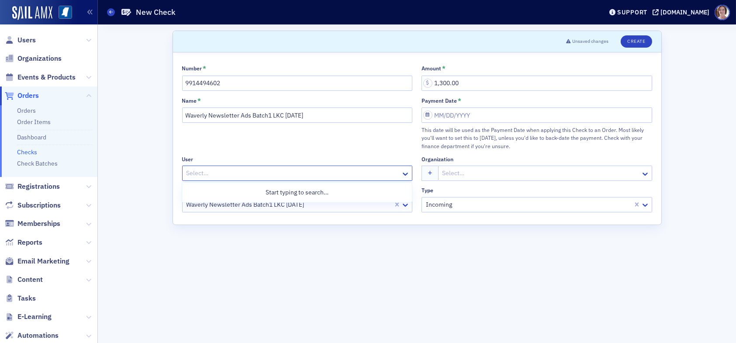
click at [268, 175] on div at bounding box center [293, 173] width 215 height 11
type input "Robyn"
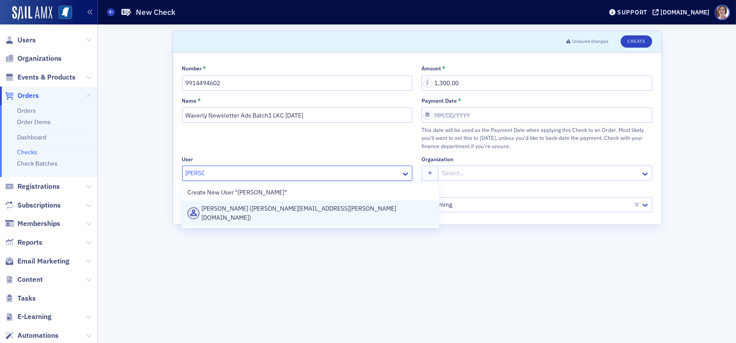
click at [249, 209] on div "Robyn Martin-Schubart (robyn.schubart@waverly-advisors.com)" at bounding box center [310, 213] width 246 height 18
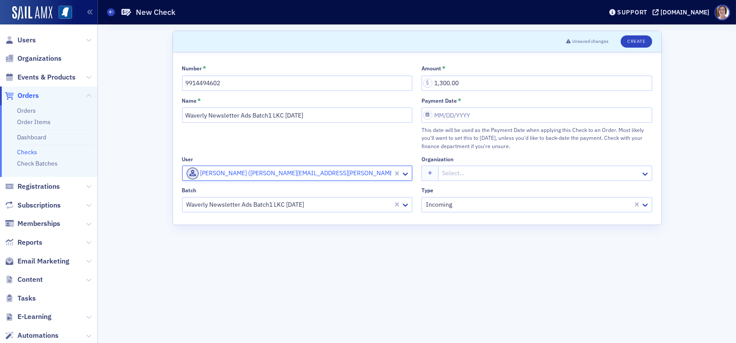
click at [488, 172] on div at bounding box center [540, 173] width 198 height 11
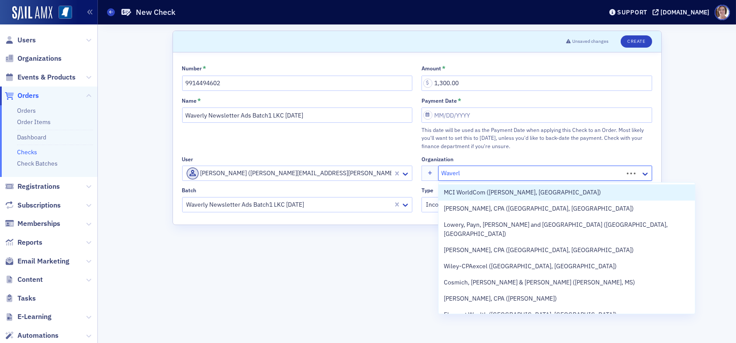
type input "Waverly"
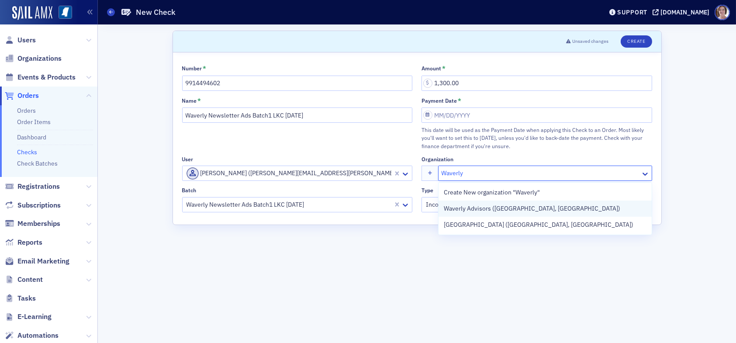
click at [490, 207] on span "Waverly Advisors ([GEOGRAPHIC_DATA], [GEOGRAPHIC_DATA])" at bounding box center [531, 208] width 176 height 9
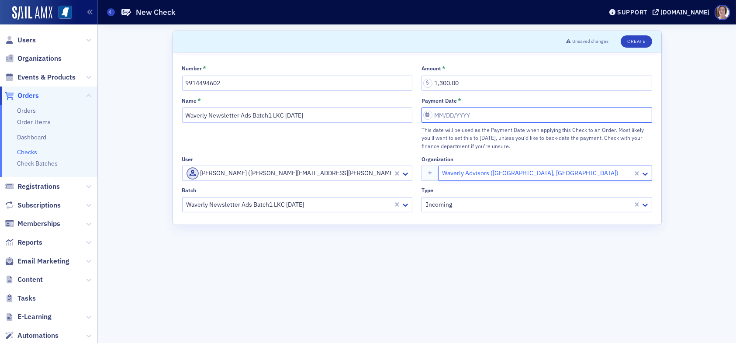
click at [479, 113] on input "Payment Date *" at bounding box center [536, 114] width 230 height 15
select select "8"
select select "2025"
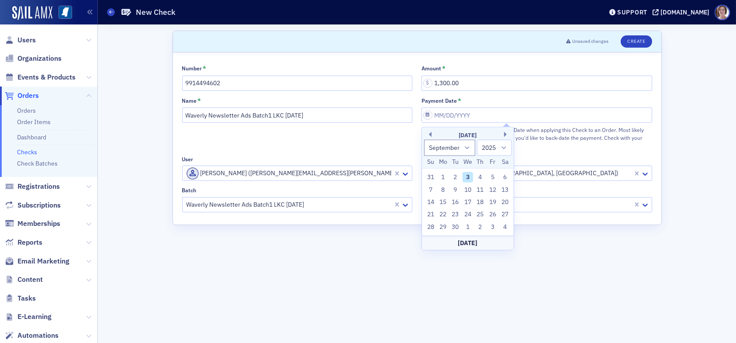
click at [466, 176] on div "3" at bounding box center [467, 177] width 10 height 10
type input "[DATE]"
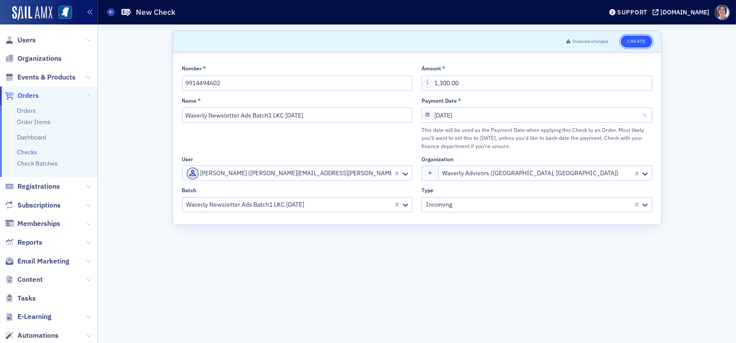
click at [631, 40] on button "Create" at bounding box center [635, 41] width 31 height 12
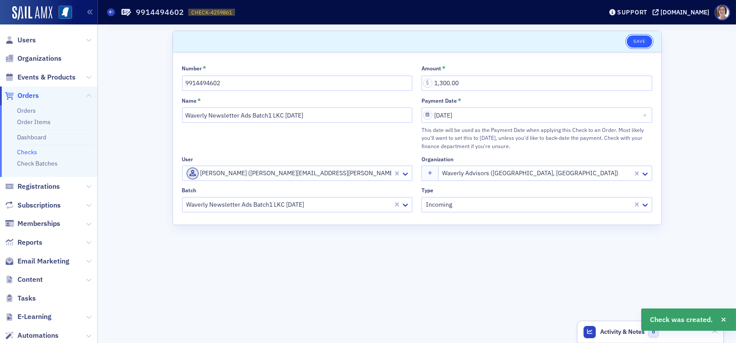
click at [635, 43] on button "Save" at bounding box center [638, 41] width 25 height 12
click at [33, 98] on span "Orders" at bounding box center [27, 96] width 21 height 10
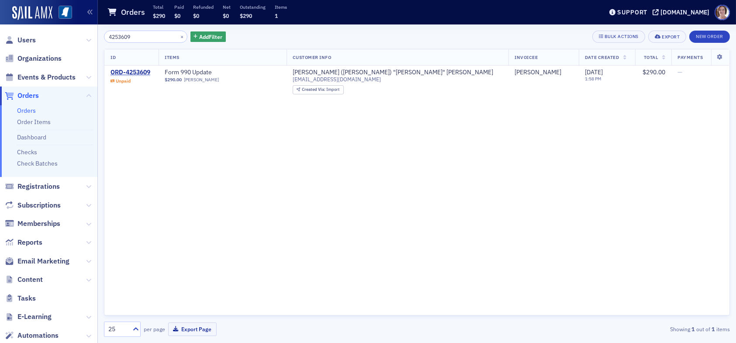
drag, startPoint x: 141, startPoint y: 36, endPoint x: 73, endPoint y: 27, distance: 68.6
click at [73, 27] on div "Users Organizations Events & Products Orders Orders Order Items Dashboard Check…" at bounding box center [368, 171] width 736 height 343
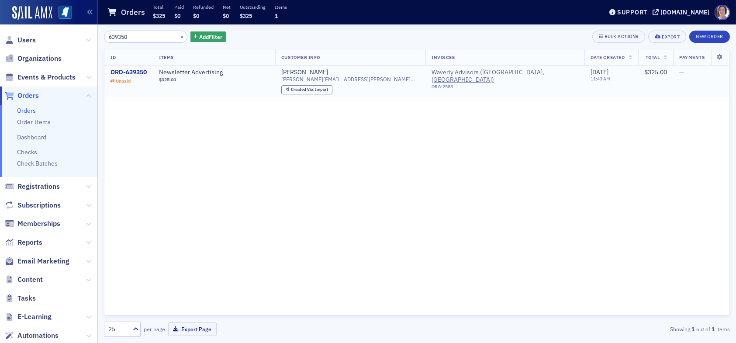
type input "639350"
click at [130, 71] on div "ORD-639350" at bounding box center [128, 73] width 36 height 8
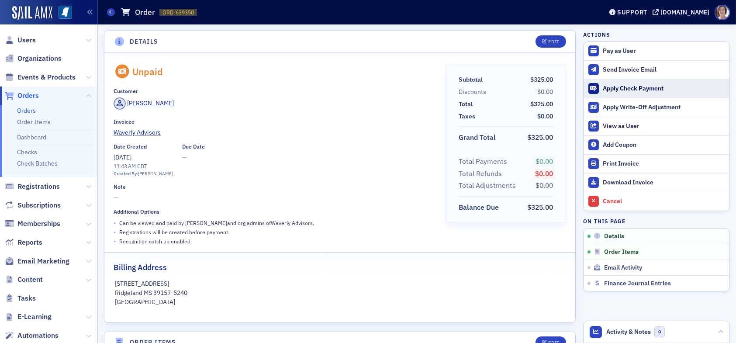
click at [615, 88] on div "Apply Check Payment" at bounding box center [663, 89] width 122 height 8
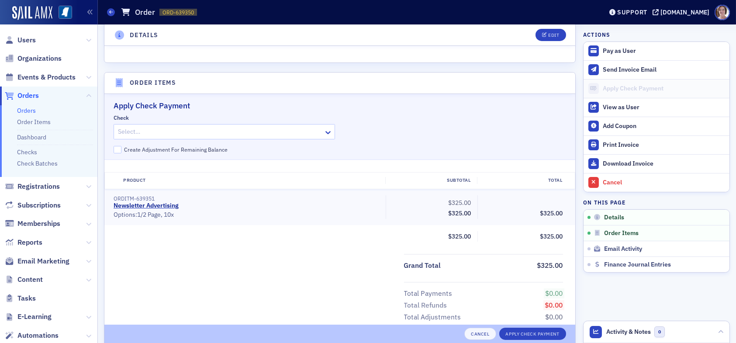
scroll to position [302, 0]
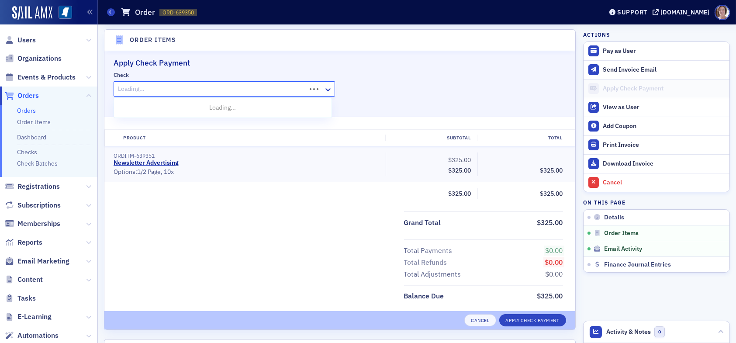
click at [258, 83] on div at bounding box center [211, 88] width 188 height 11
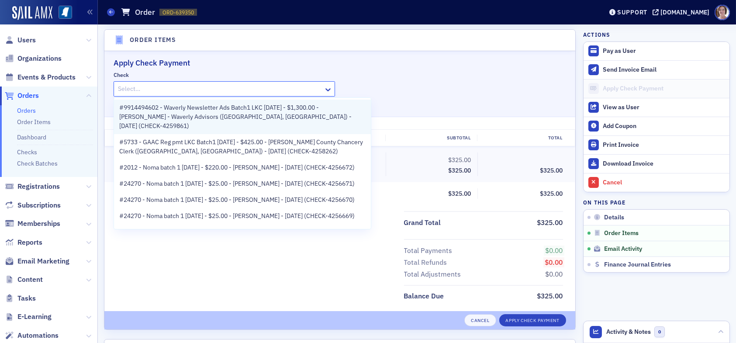
click at [212, 111] on span "#9914494602 - Waverly Newsletter Ads Batch1 LKC 09.03.25 - $1,300.00 - Robyn Ma…" at bounding box center [242, 116] width 246 height 27
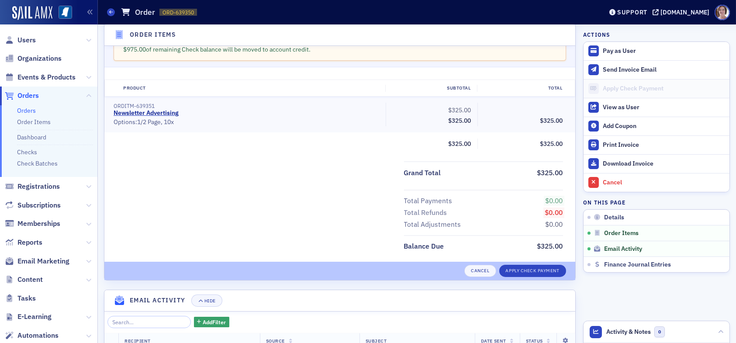
scroll to position [389, 0]
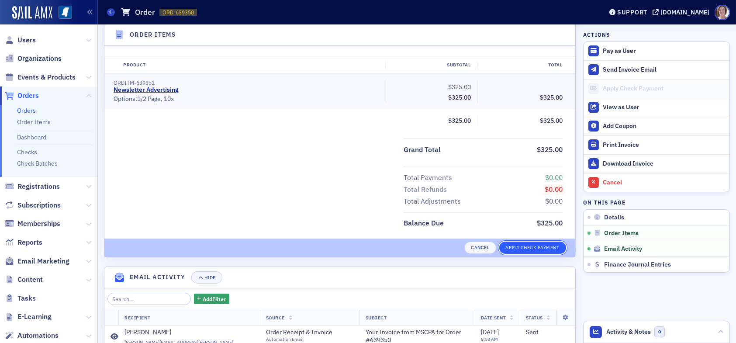
click at [518, 244] on button "Apply Check Payment" at bounding box center [532, 247] width 67 height 12
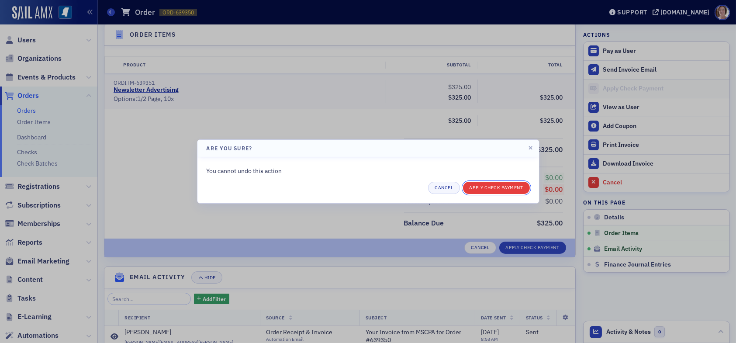
click at [502, 185] on button "Apply Check Payment" at bounding box center [496, 188] width 67 height 12
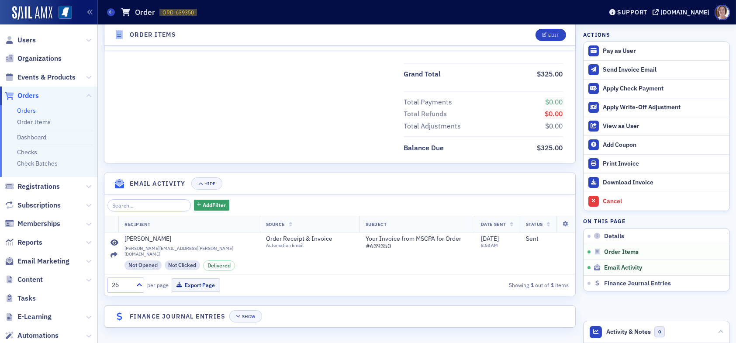
scroll to position [364, 0]
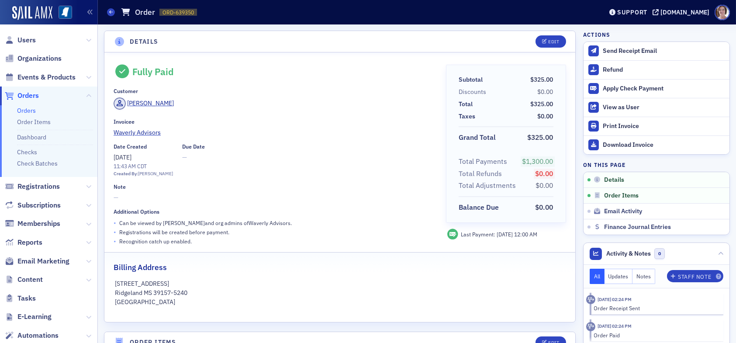
click at [31, 96] on span "Orders" at bounding box center [27, 96] width 21 height 10
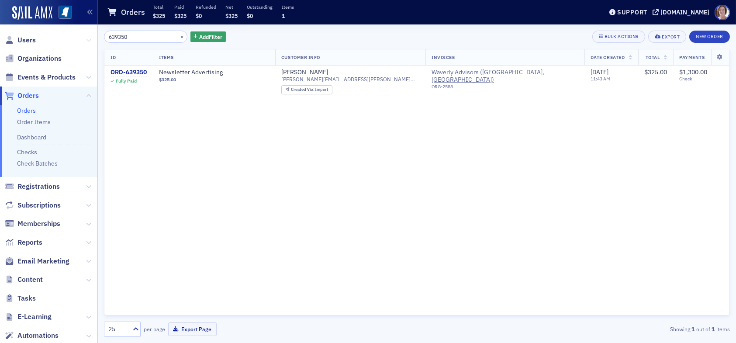
drag, startPoint x: 139, startPoint y: 38, endPoint x: 82, endPoint y: 41, distance: 57.7
click at [82, 41] on div "Users Organizations Events & Products Orders Orders Order Items Dashboard Check…" at bounding box center [368, 171] width 736 height 343
type input "2107459"
click at [132, 71] on div "ORD-2107459" at bounding box center [130, 73] width 40 height 8
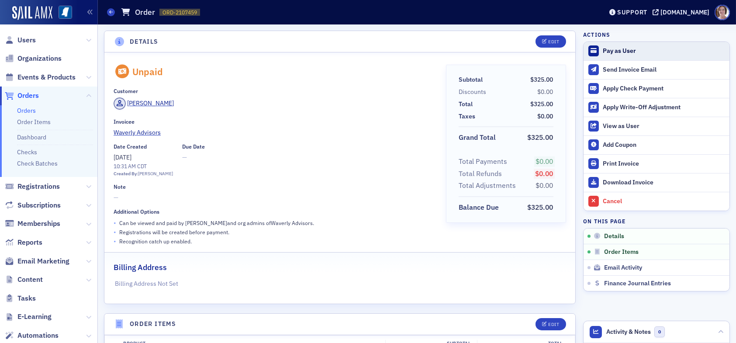
click at [617, 52] on div "Pay as User" at bounding box center [663, 51] width 122 height 8
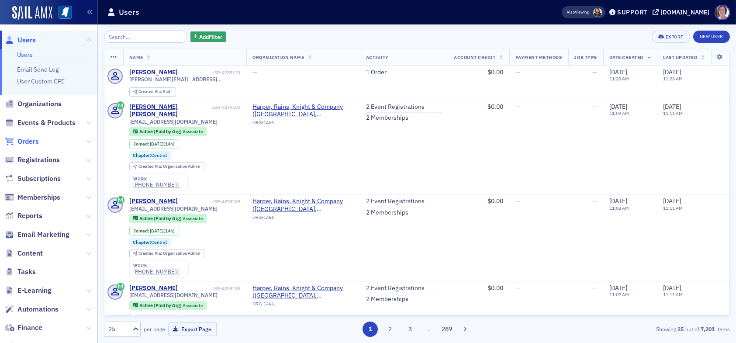
click at [33, 140] on span "Orders" at bounding box center [27, 142] width 21 height 10
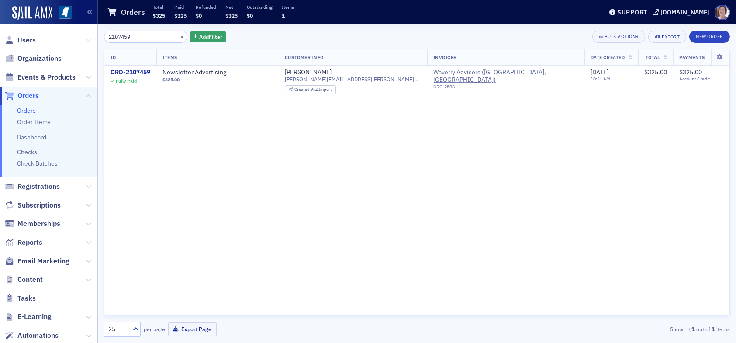
drag, startPoint x: 144, startPoint y: 39, endPoint x: 80, endPoint y: 38, distance: 64.2
click at [80, 38] on div "Users Organizations Events & Products Orders Orders Order Items Dashboard Check…" at bounding box center [368, 171] width 736 height 343
type input "4200012"
click at [126, 73] on div "ORD-4200012" at bounding box center [130, 73] width 40 height 8
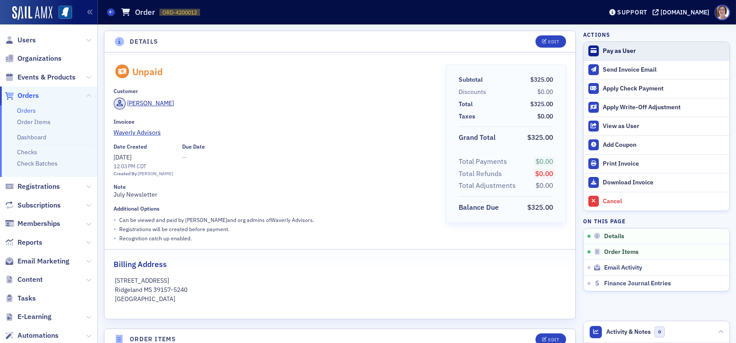
click at [617, 49] on div "Pay as User" at bounding box center [663, 51] width 122 height 8
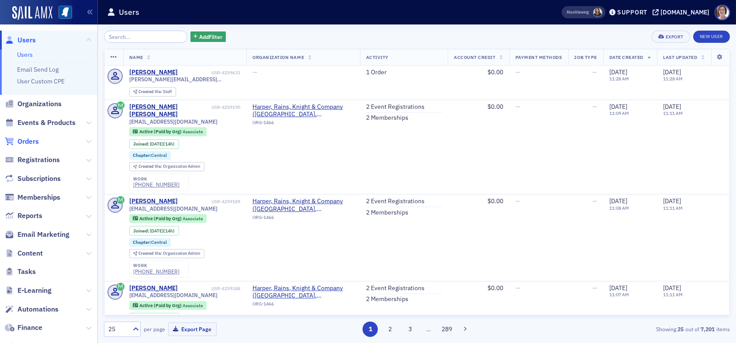
click at [28, 141] on span "Orders" at bounding box center [27, 142] width 21 height 10
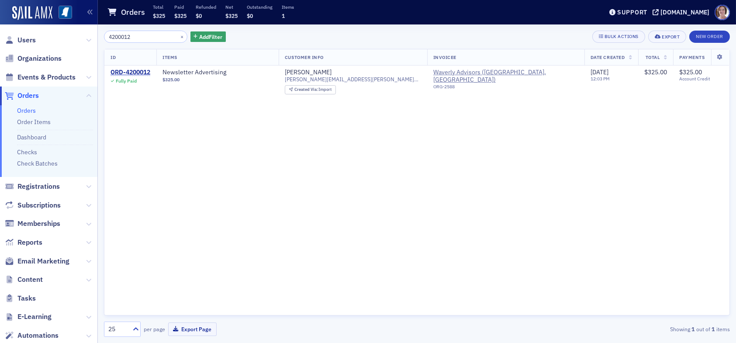
drag, startPoint x: 145, startPoint y: 36, endPoint x: 69, endPoint y: 40, distance: 76.5
click at [69, 40] on div "Users Organizations Events & Products Orders Orders Order Items Dashboard Check…" at bounding box center [368, 171] width 736 height 343
type input "4244414"
click at [137, 72] on div "ORD-4244414" at bounding box center [130, 73] width 40 height 8
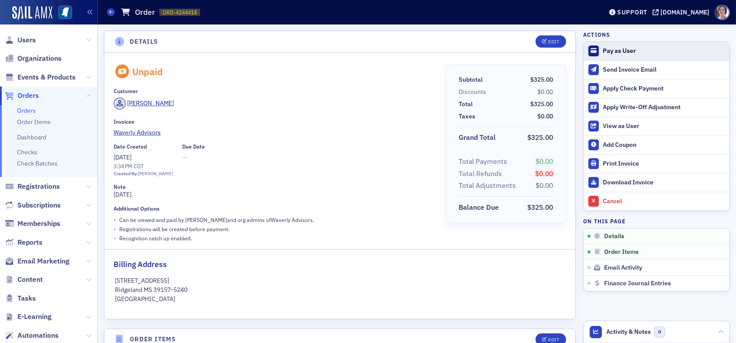
click at [611, 49] on div "Pay as User" at bounding box center [663, 51] width 122 height 8
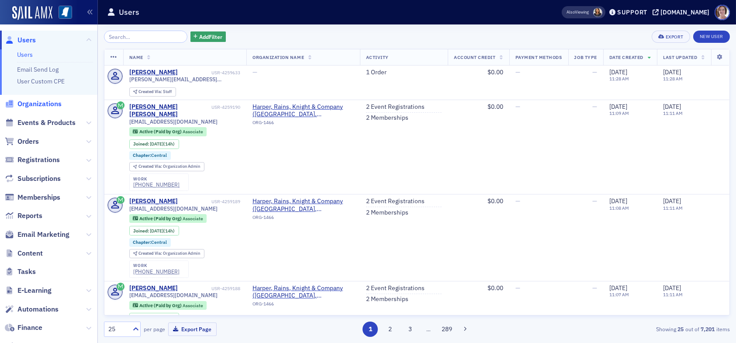
click at [42, 106] on span "Organizations" at bounding box center [39, 104] width 44 height 10
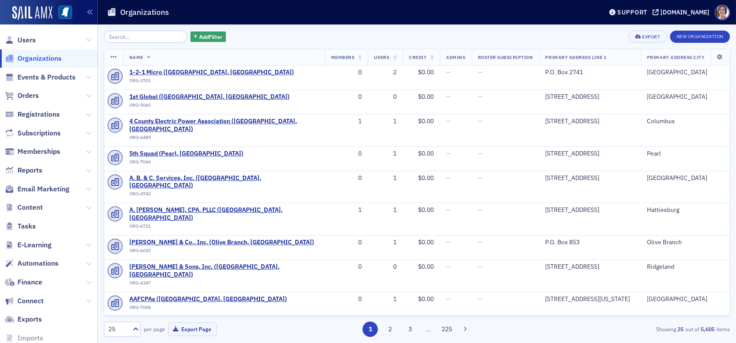
click at [129, 34] on input "search" at bounding box center [145, 37] width 83 height 12
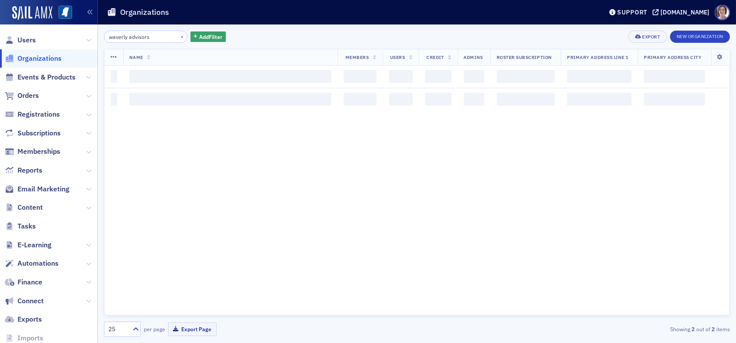
type input "waverly advisors"
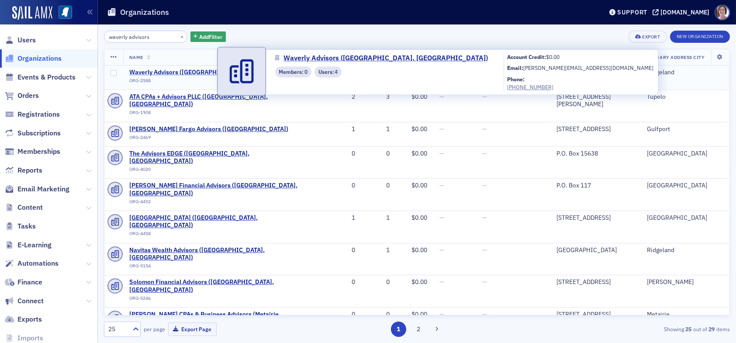
click at [156, 71] on span "Waverly Advisors ([GEOGRAPHIC_DATA], [GEOGRAPHIC_DATA])" at bounding box center [219, 73] width 181 height 8
select select "US"
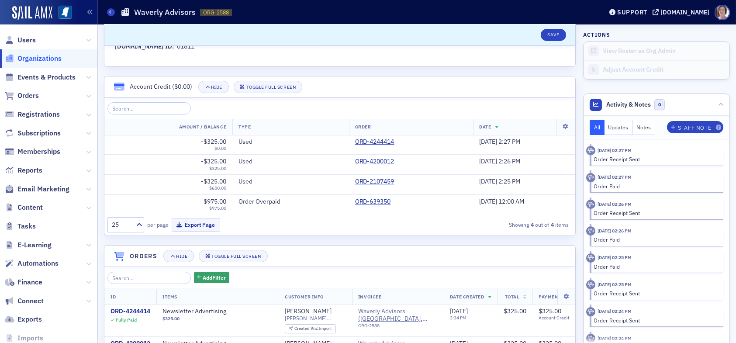
scroll to position [567, 0]
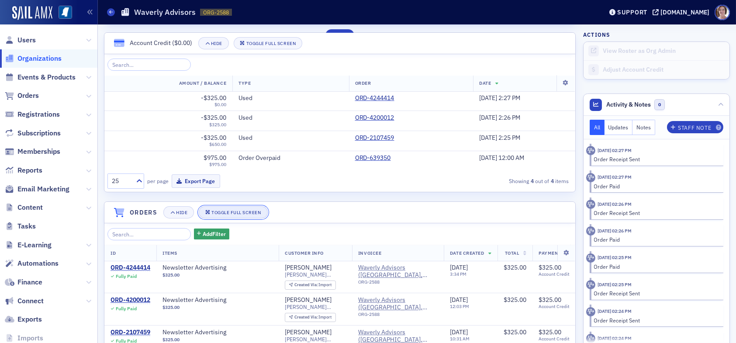
click at [257, 212] on div "Toggle Full Screen" at bounding box center [235, 212] width 49 height 5
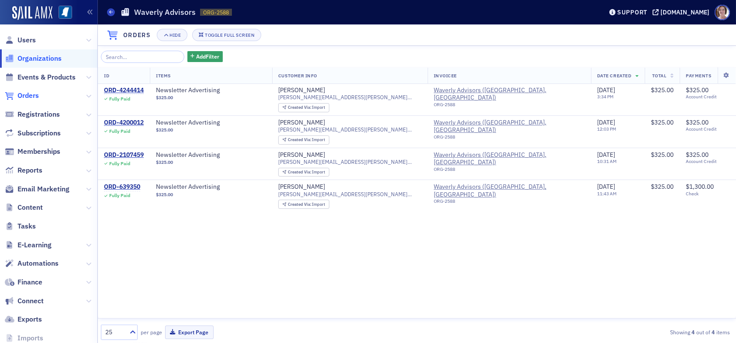
click at [34, 97] on span "Orders" at bounding box center [27, 96] width 21 height 10
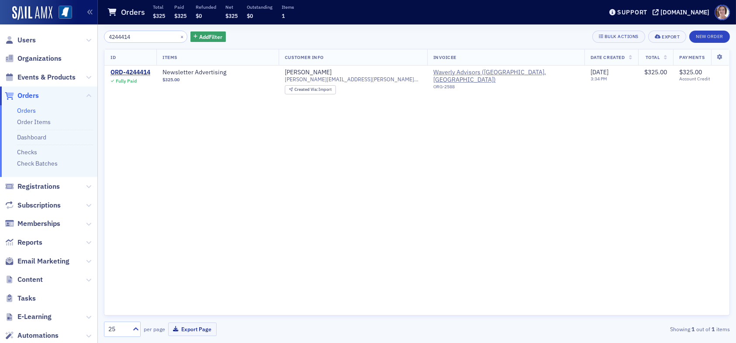
drag, startPoint x: 140, startPoint y: 34, endPoint x: 49, endPoint y: 39, distance: 90.9
click at [49, 39] on div "Users Organizations Events & Products Orders Orders Order Items Dashboard Check…" at bounding box center [368, 171] width 736 height 343
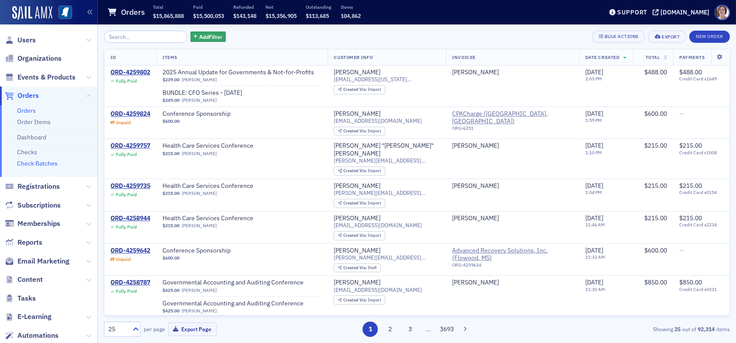
click at [44, 162] on link "Check Batches" at bounding box center [37, 163] width 41 height 8
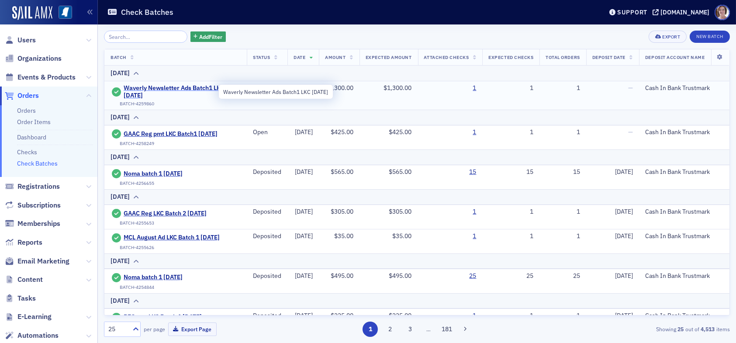
click at [193, 88] on span "Waverly Newsletter Ads Batch1 LKC [DATE]" at bounding box center [182, 91] width 117 height 15
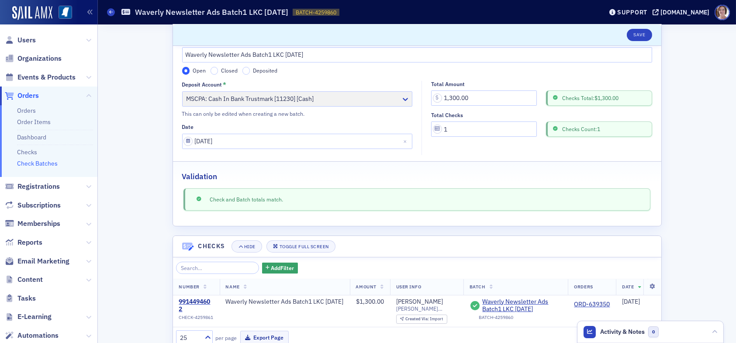
scroll to position [62, 0]
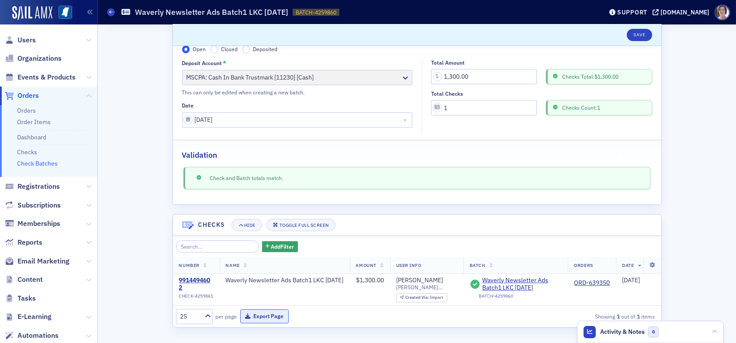
click at [259, 316] on button "Export Page" at bounding box center [264, 316] width 48 height 14
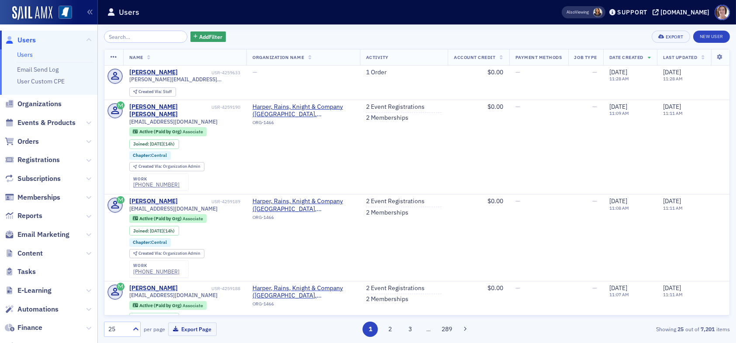
drag, startPoint x: 33, startPoint y: 142, endPoint x: 43, endPoint y: 131, distance: 15.2
click at [33, 141] on span "Orders" at bounding box center [27, 142] width 21 height 10
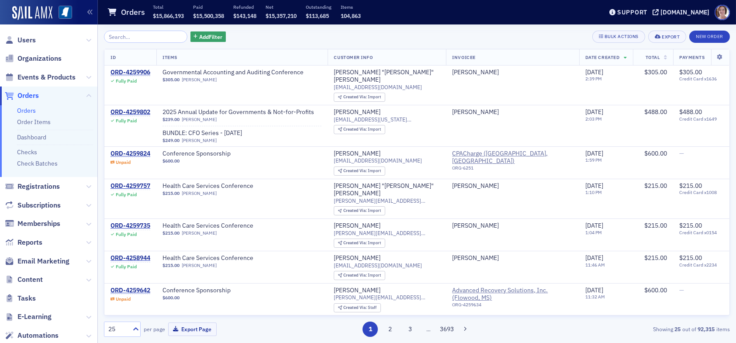
click at [140, 34] on input "search" at bounding box center [145, 37] width 83 height 12
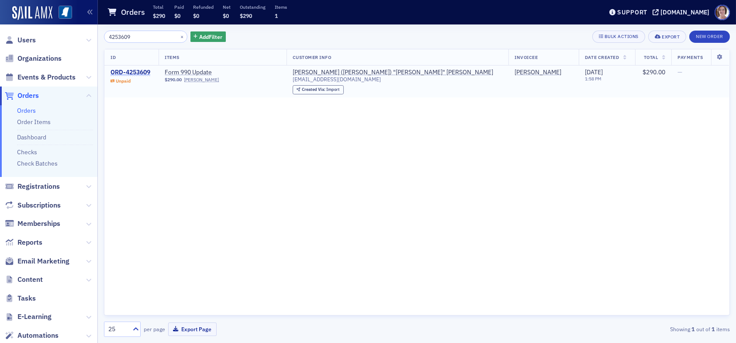
type input "4253609"
click at [146, 70] on div "ORD-4253609" at bounding box center [130, 73] width 40 height 8
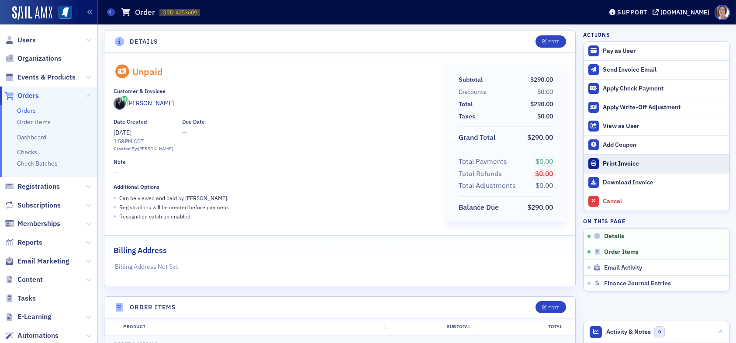
click at [623, 163] on div "Print Invoice" at bounding box center [663, 164] width 122 height 8
click at [24, 95] on span "Orders" at bounding box center [27, 96] width 21 height 10
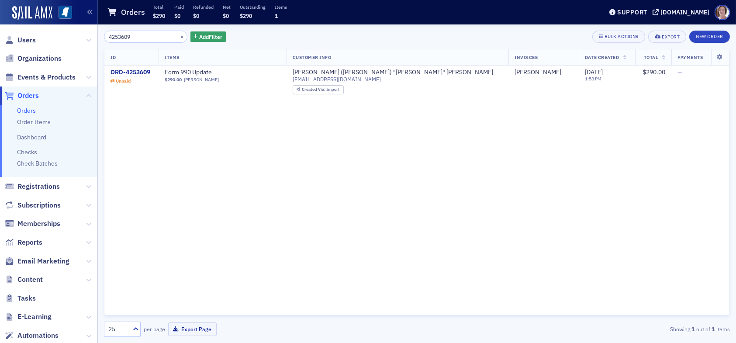
drag, startPoint x: 150, startPoint y: 36, endPoint x: 8, endPoint y: 22, distance: 143.0
click at [8, 22] on div "Users Organizations Events & Products Orders Orders Order Items Dashboard Check…" at bounding box center [368, 171] width 736 height 343
